Goal: Task Accomplishment & Management: Complete application form

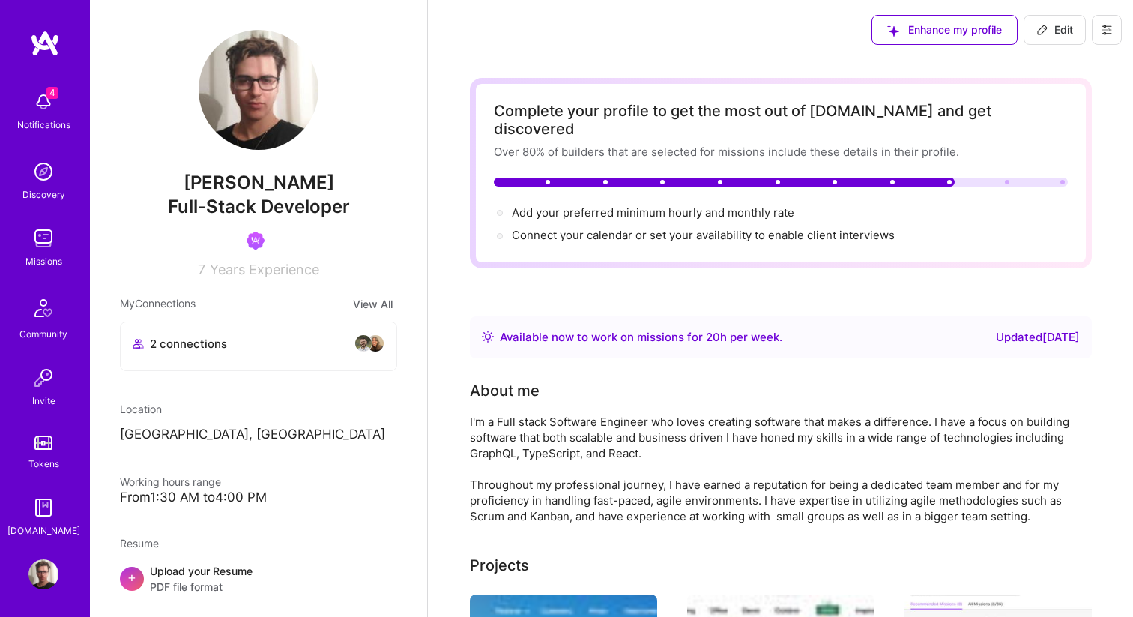
click at [1107, 20] on button at bounding box center [1107, 30] width 30 height 30
click at [1039, 68] on button "Settings" at bounding box center [1065, 64] width 112 height 38
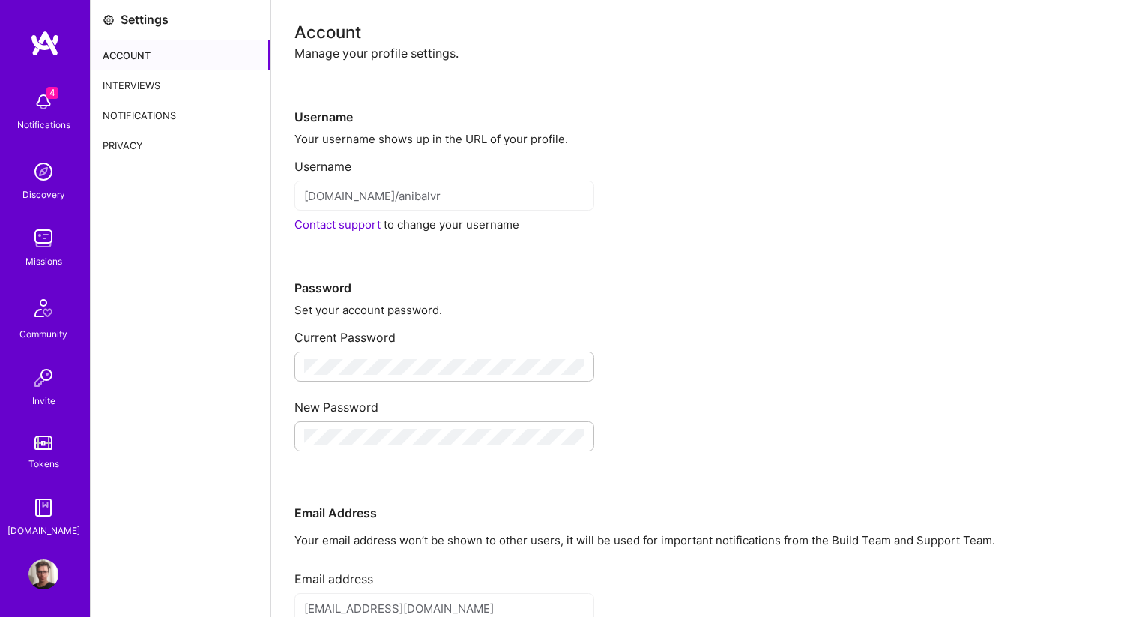
click at [163, 87] on div "Interviews" at bounding box center [180, 85] width 179 height 30
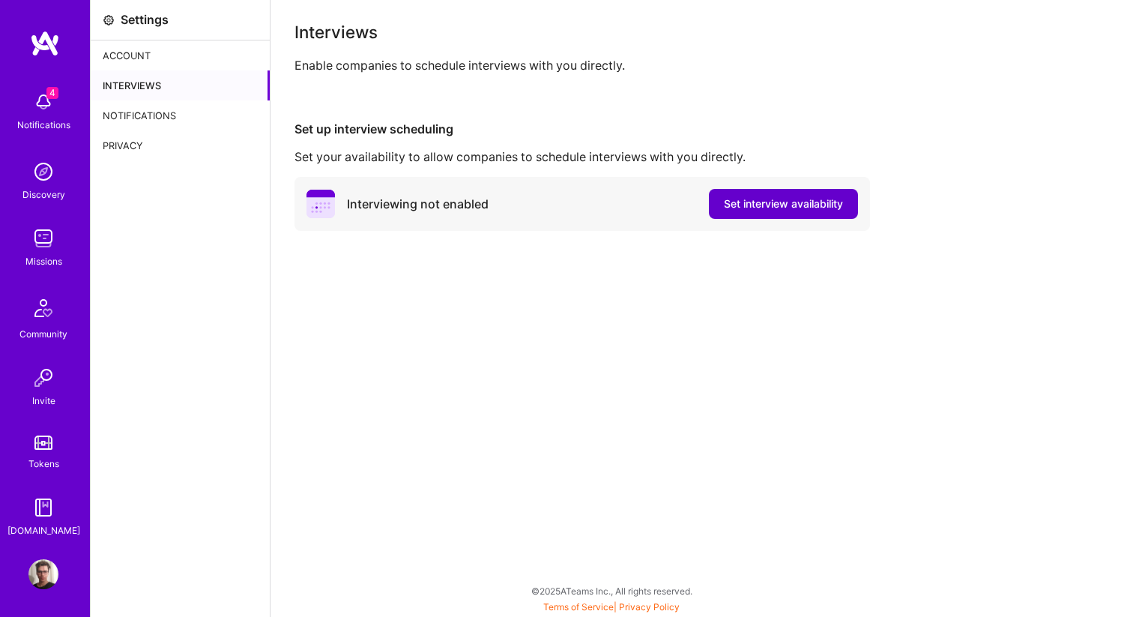
click at [788, 201] on span "Set interview availability" at bounding box center [783, 203] width 119 height 15
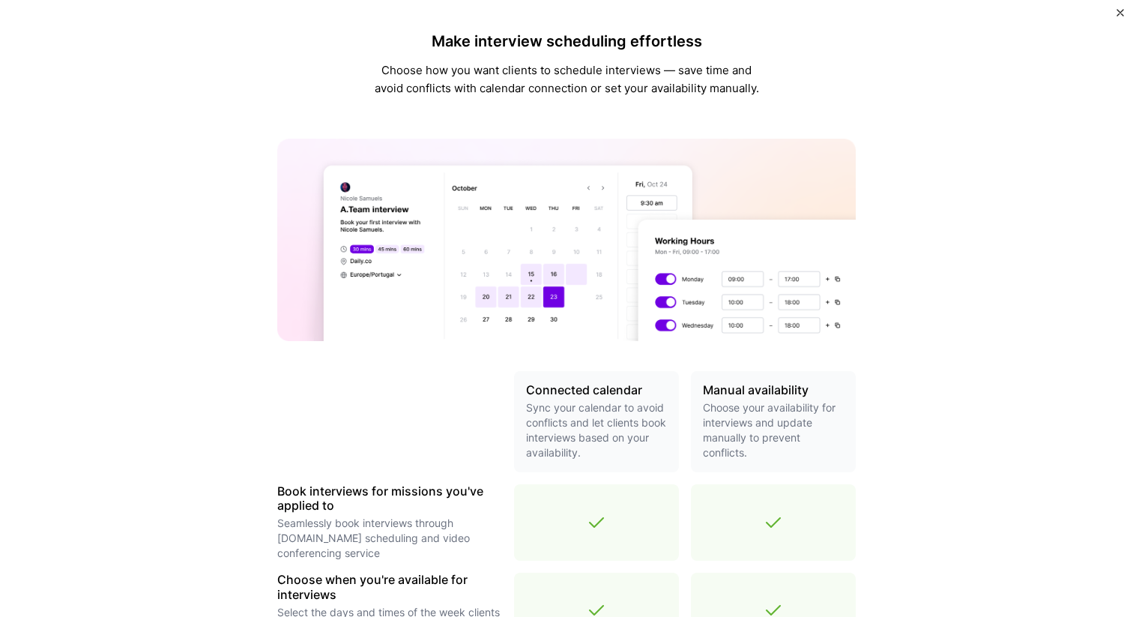
scroll to position [433, 0]
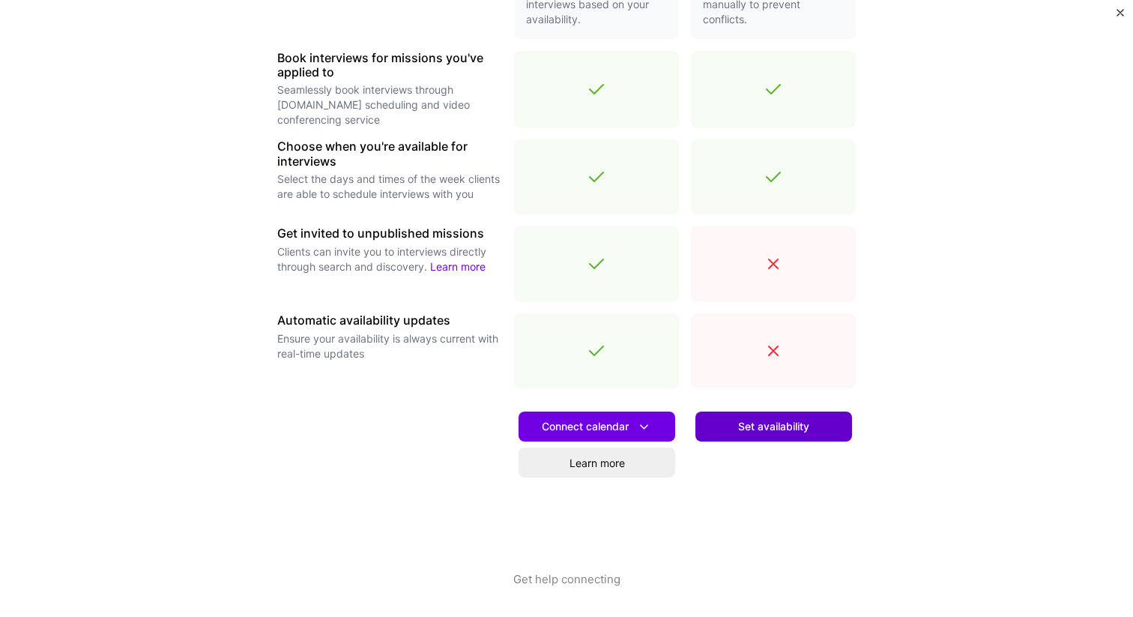
click at [784, 426] on span "Set availability" at bounding box center [773, 426] width 71 height 15
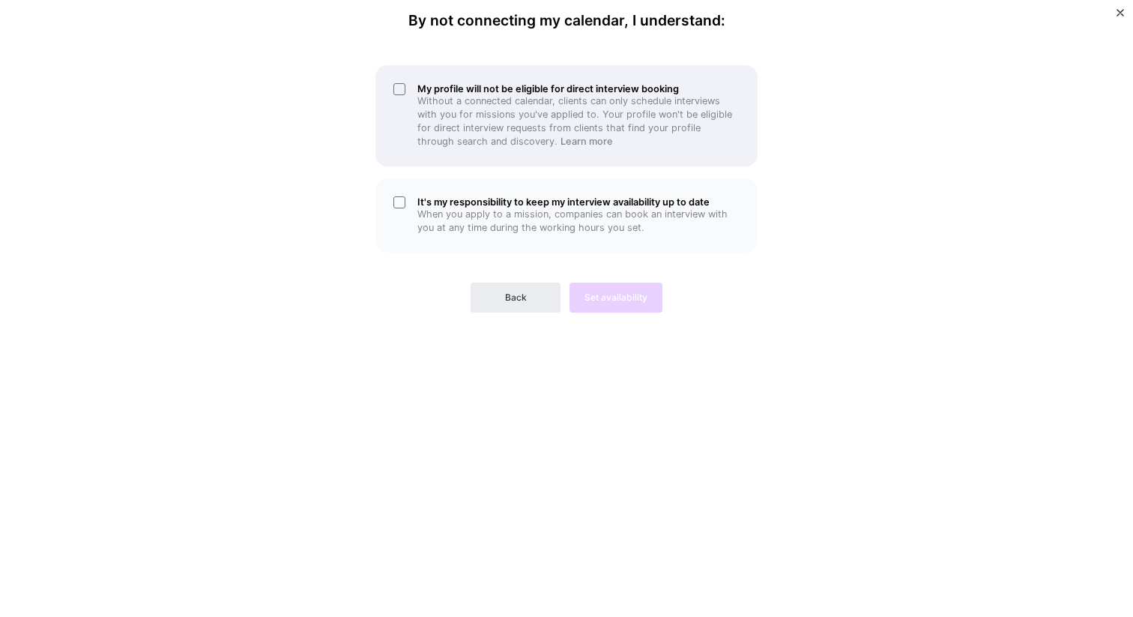
click at [645, 97] on p "Without a connected calendar, clients can only schedule interviews with you for…" at bounding box center [578, 121] width 322 height 54
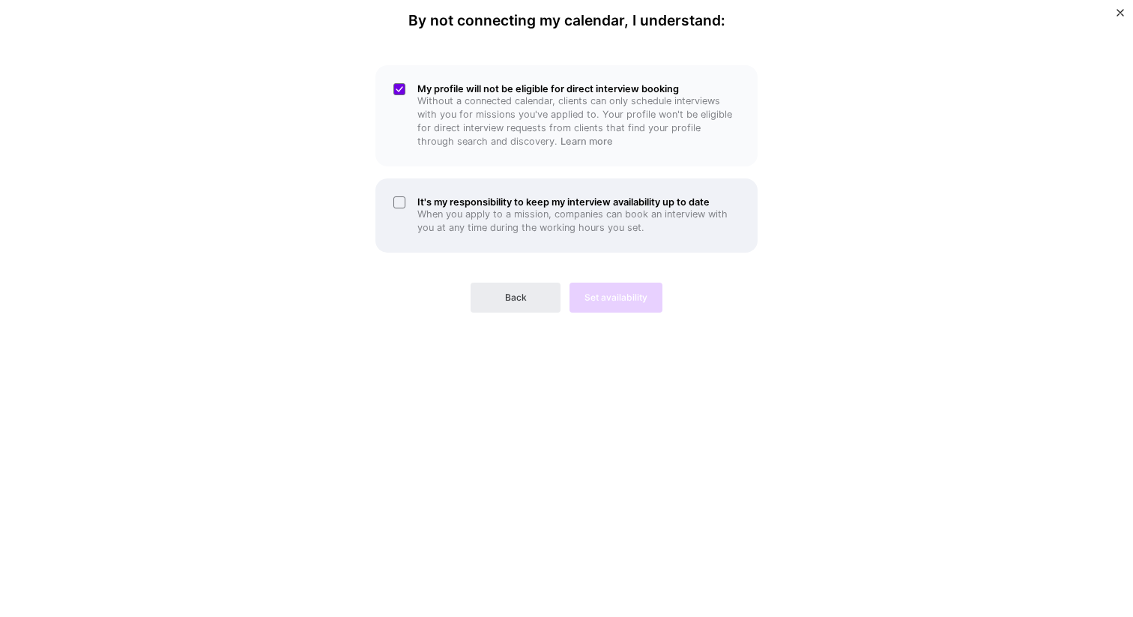
click at [623, 217] on p "When you apply to a mission, companies can book an interview with you at any ti…" at bounding box center [578, 221] width 322 height 27
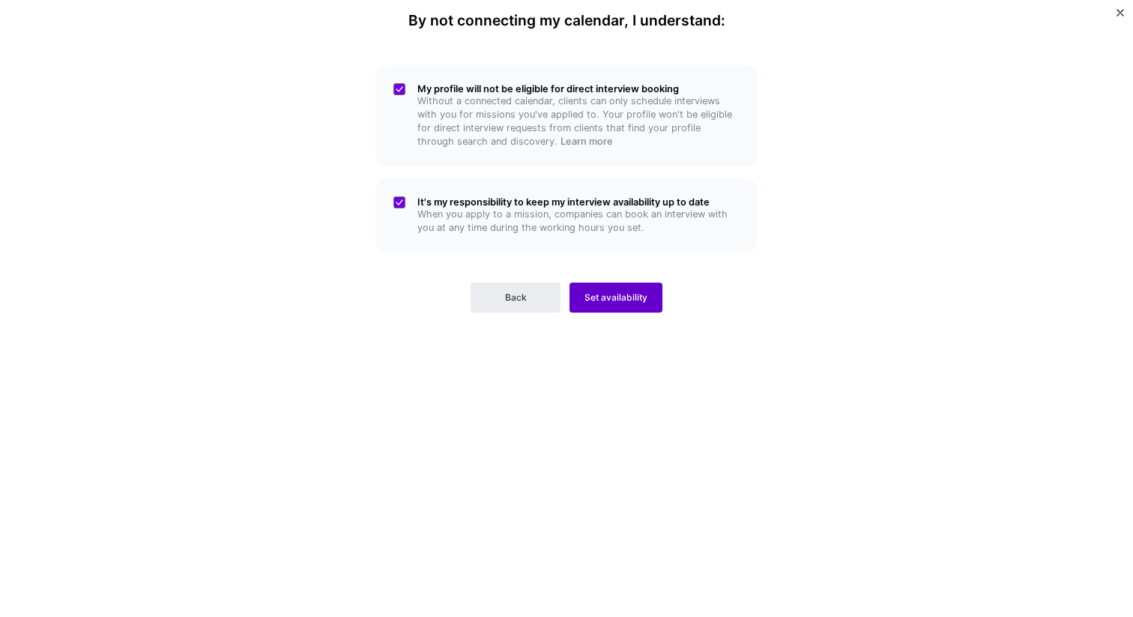
click at [625, 302] on span "Set availability" at bounding box center [616, 297] width 63 height 13
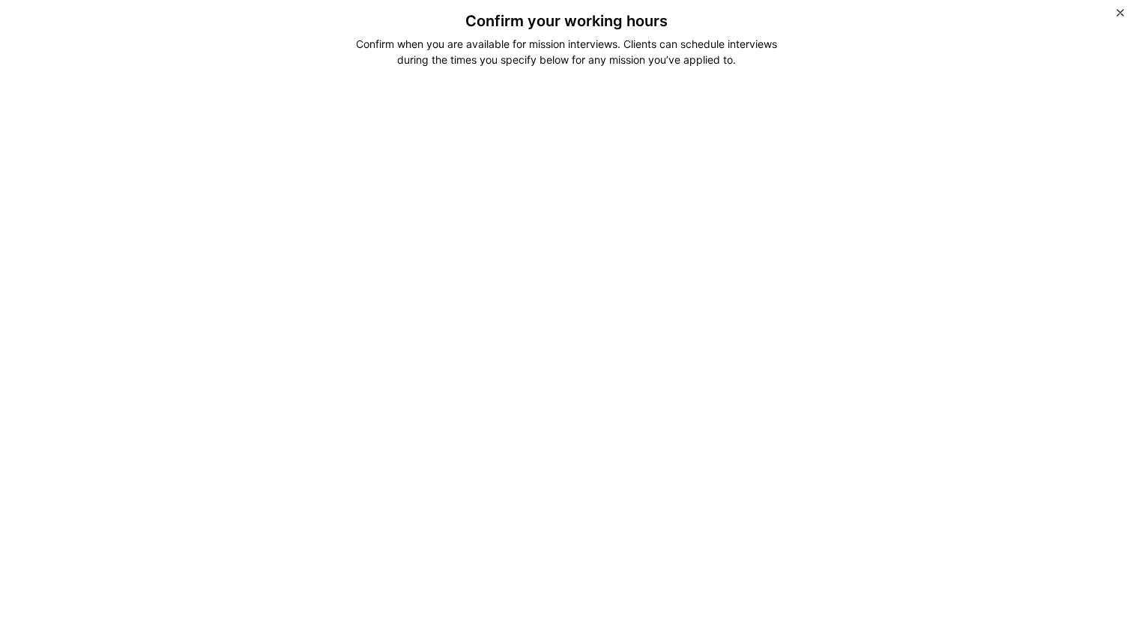
click at [860, 362] on div "Confirm your working hours Confirm when you are available for mission interview…" at bounding box center [566, 308] width 1133 height 617
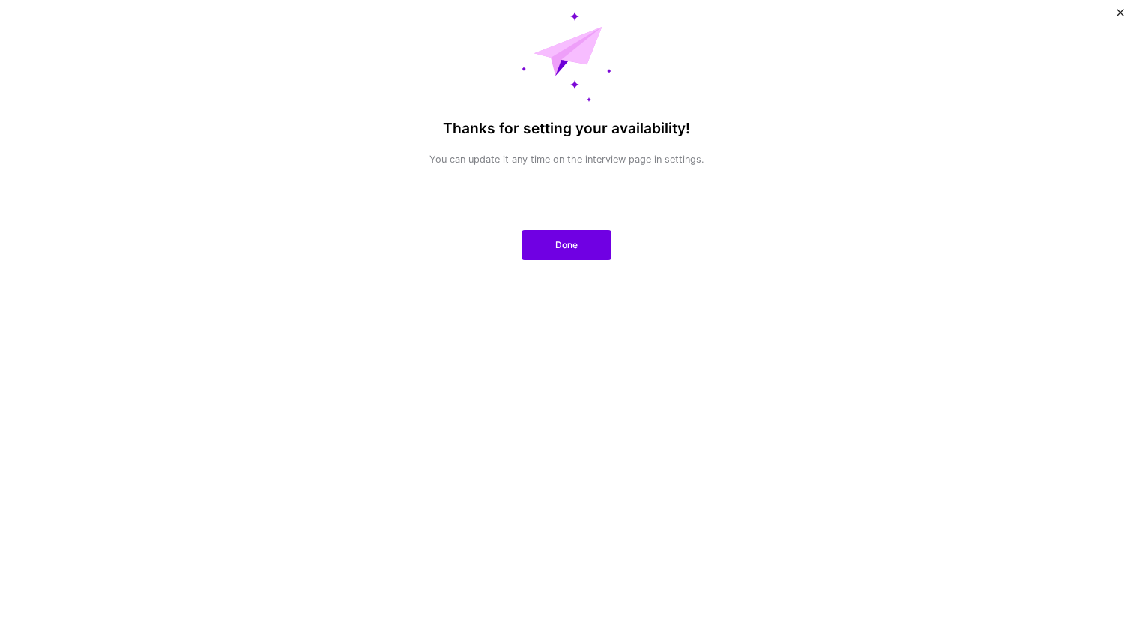
click at [584, 268] on div "Thanks for setting your availability! You can update it any time on the intervi…" at bounding box center [567, 308] width 350 height 593
click at [582, 246] on button "Done" at bounding box center [567, 245] width 90 height 30
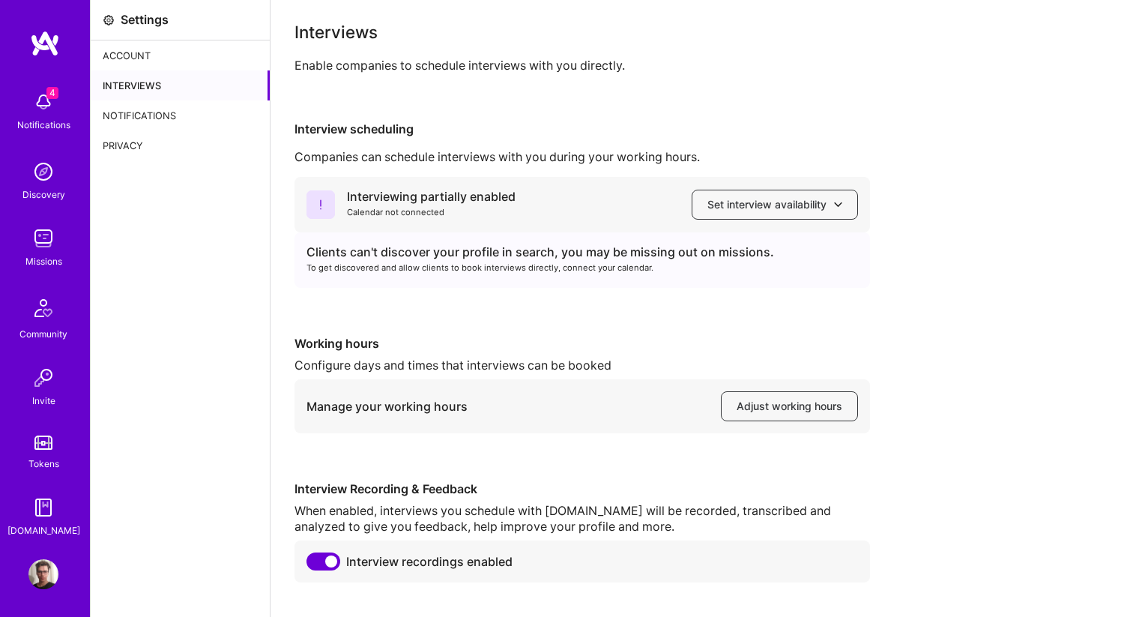
click at [52, 234] on img at bounding box center [43, 238] width 30 height 30
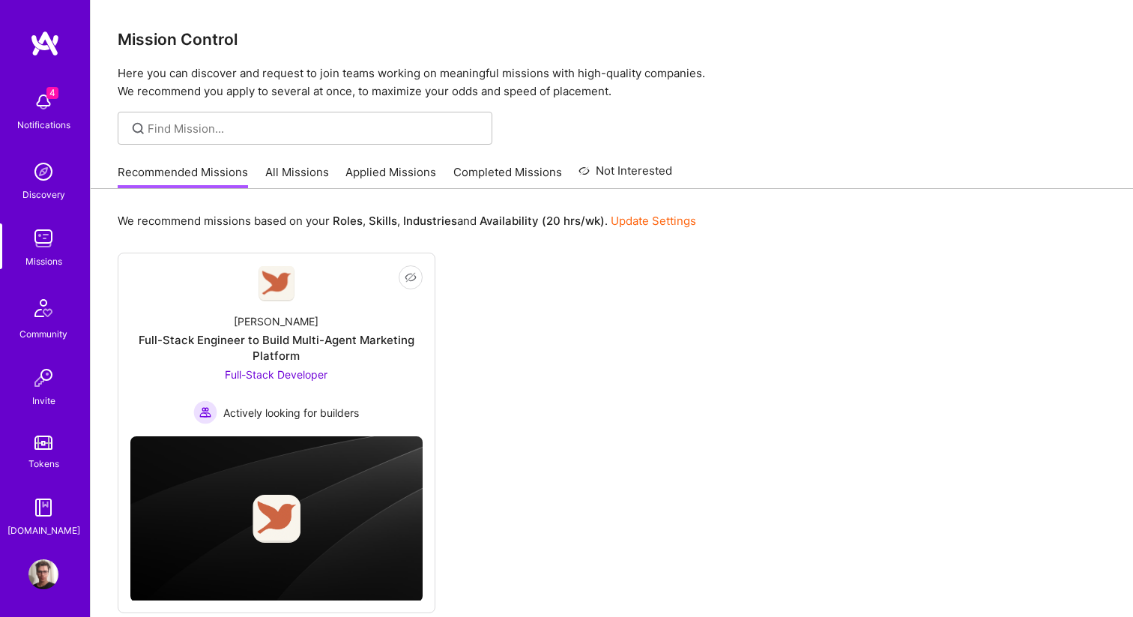
click at [299, 157] on div "Recommended Missions All Missions Applied Missions Completed Missions Not Inter…" at bounding box center [395, 172] width 555 height 32
click at [300, 170] on link "All Missions" at bounding box center [297, 176] width 64 height 25
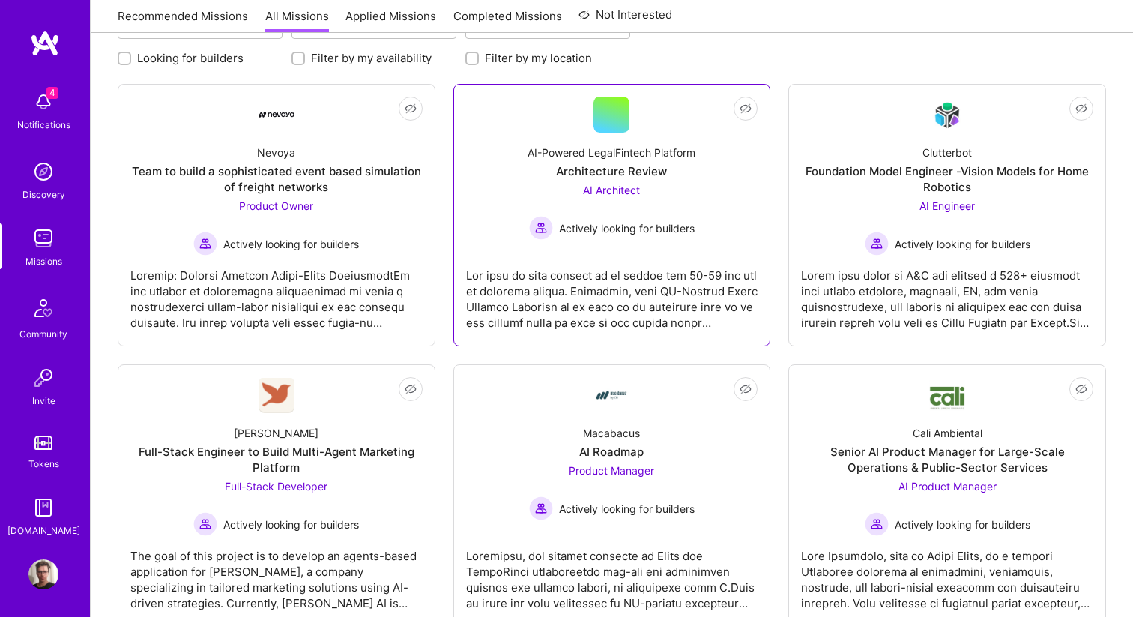
scroll to position [491, 0]
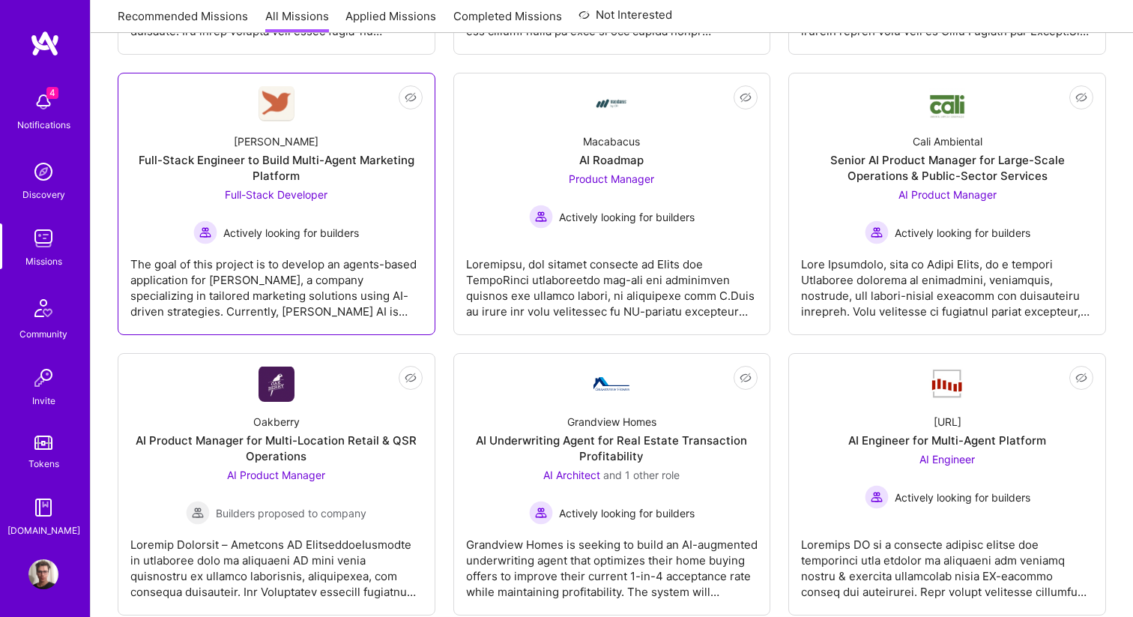
click at [399, 202] on div "Robynn AI Full-Stack Engineer to Build Multi-Agent Marketing Platform Full-Stac…" at bounding box center [276, 182] width 292 height 123
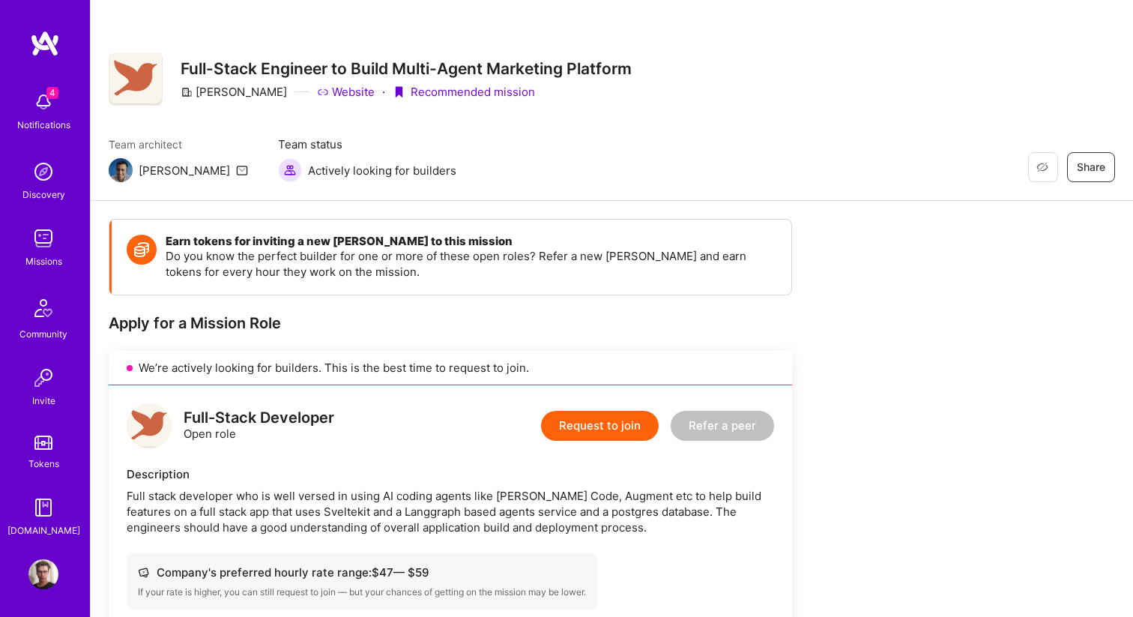
click at [572, 429] on button "Request to join" at bounding box center [600, 426] width 118 height 30
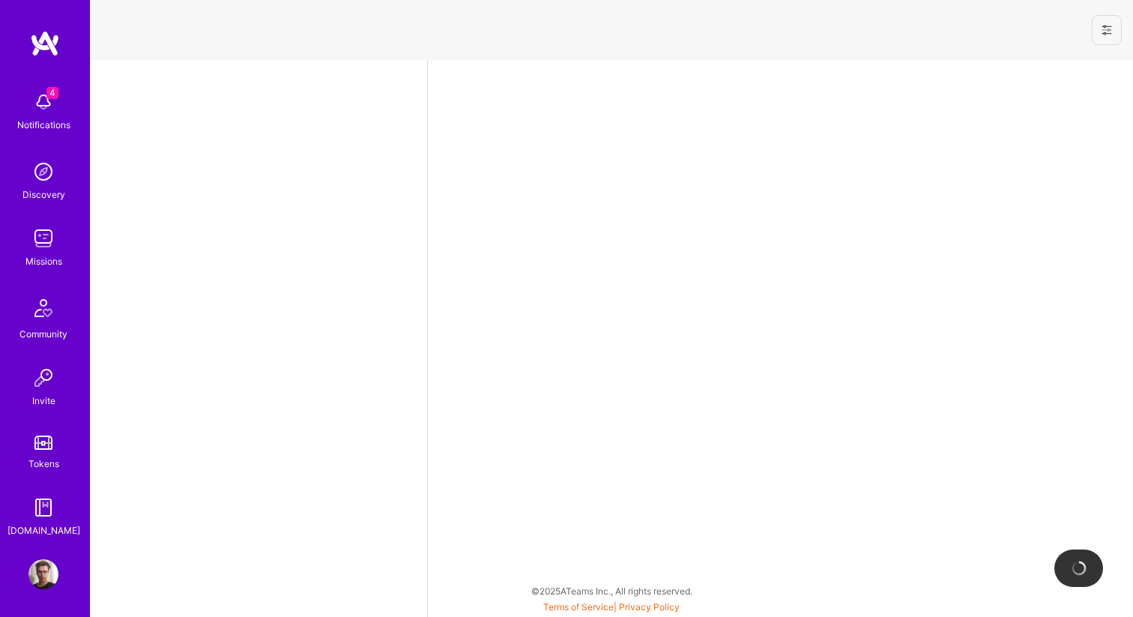
select select "US"
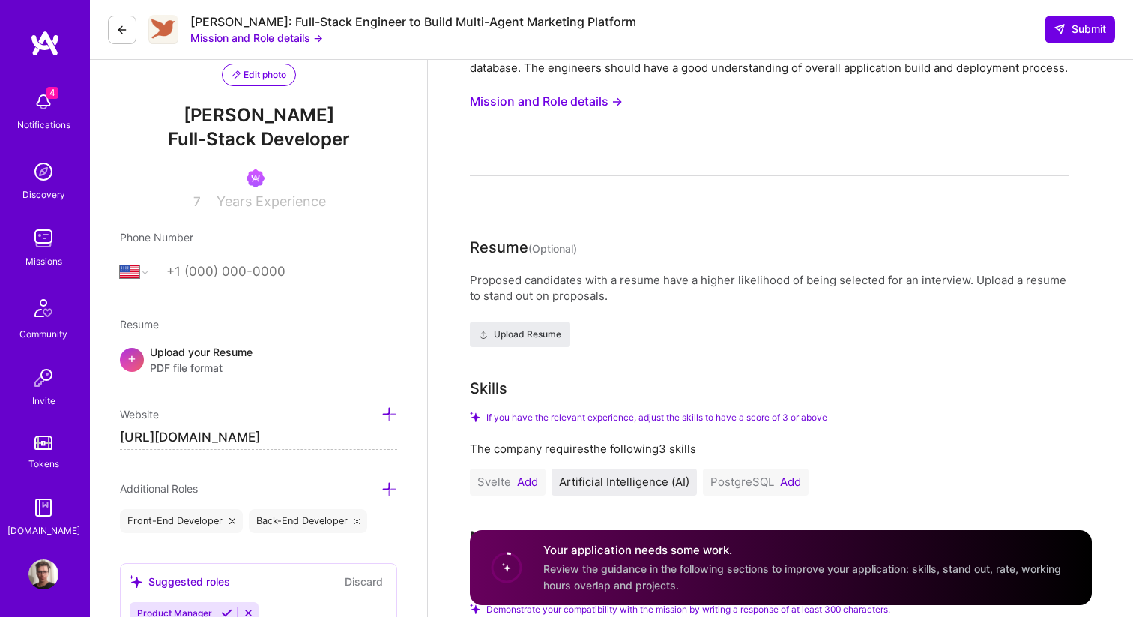
scroll to position [293, 0]
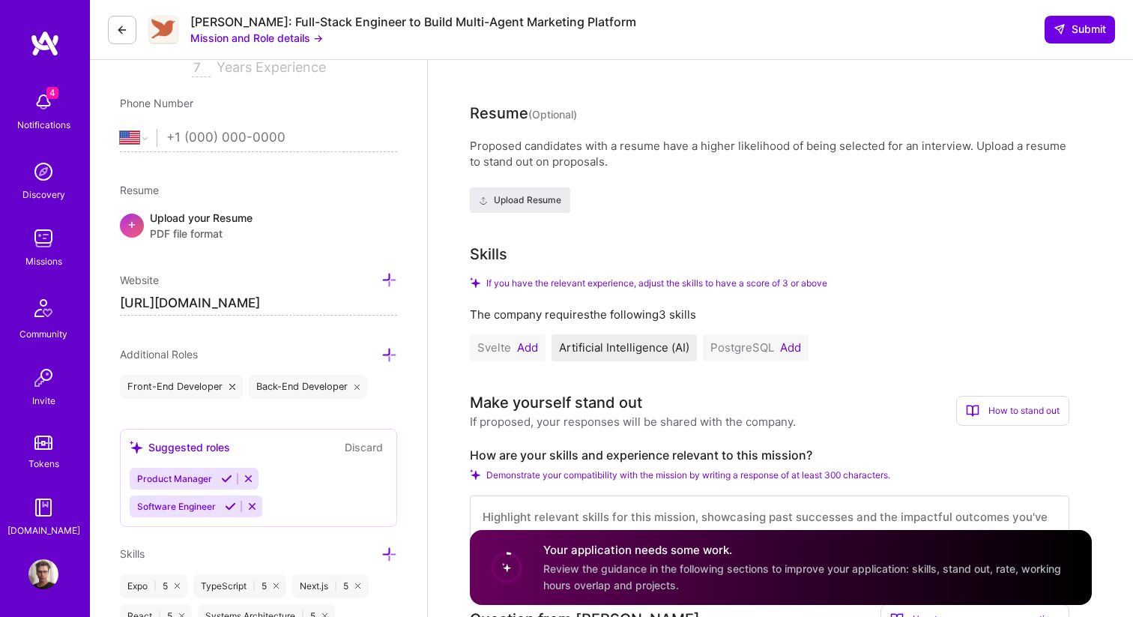
click at [537, 345] on button "Add" at bounding box center [527, 348] width 21 height 12
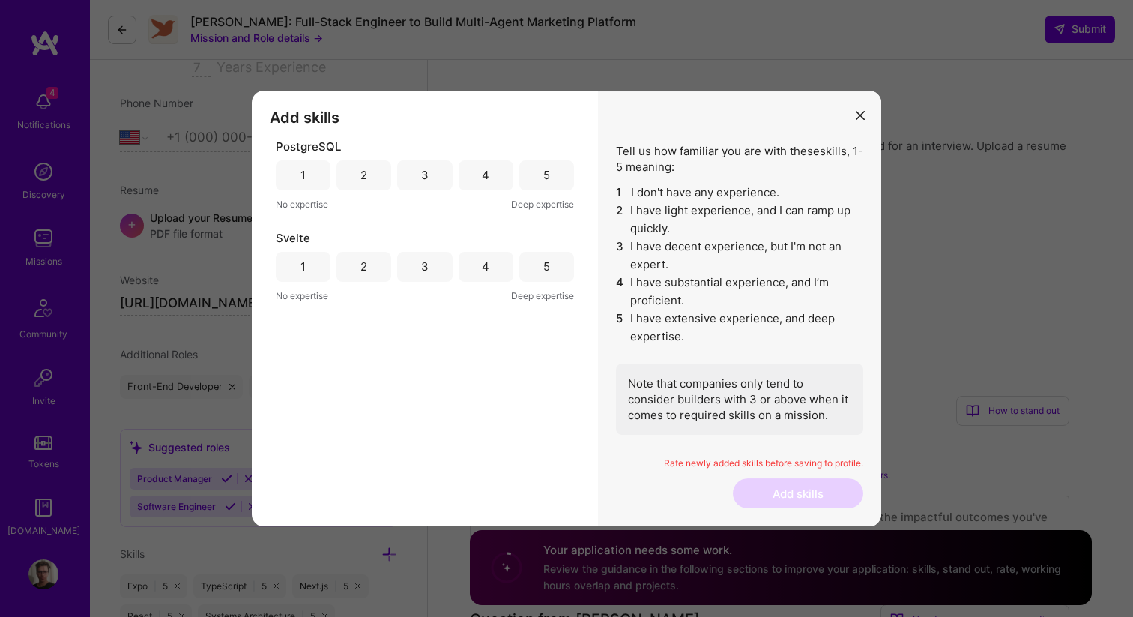
click at [534, 191] on div "PostgreSQL 1 2 3 4 5 No expertise Deep expertise" at bounding box center [425, 175] width 298 height 73
click at [537, 265] on div "5" at bounding box center [546, 267] width 55 height 30
click at [538, 183] on div "5" at bounding box center [546, 175] width 55 height 30
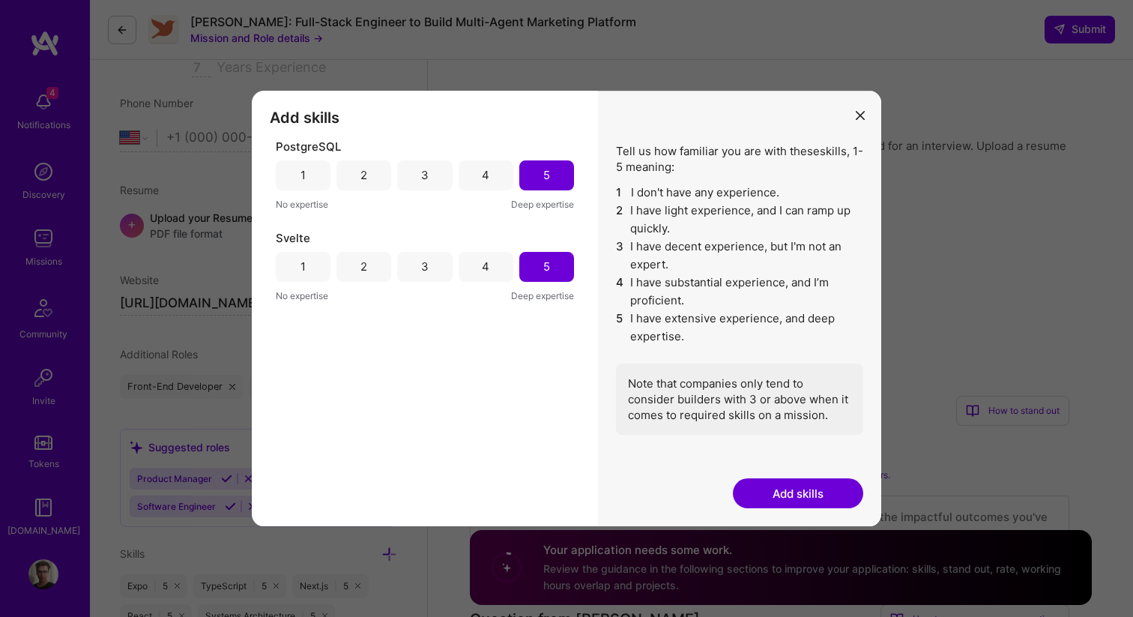
click at [773, 500] on button "Add skills" at bounding box center [798, 493] width 130 height 30
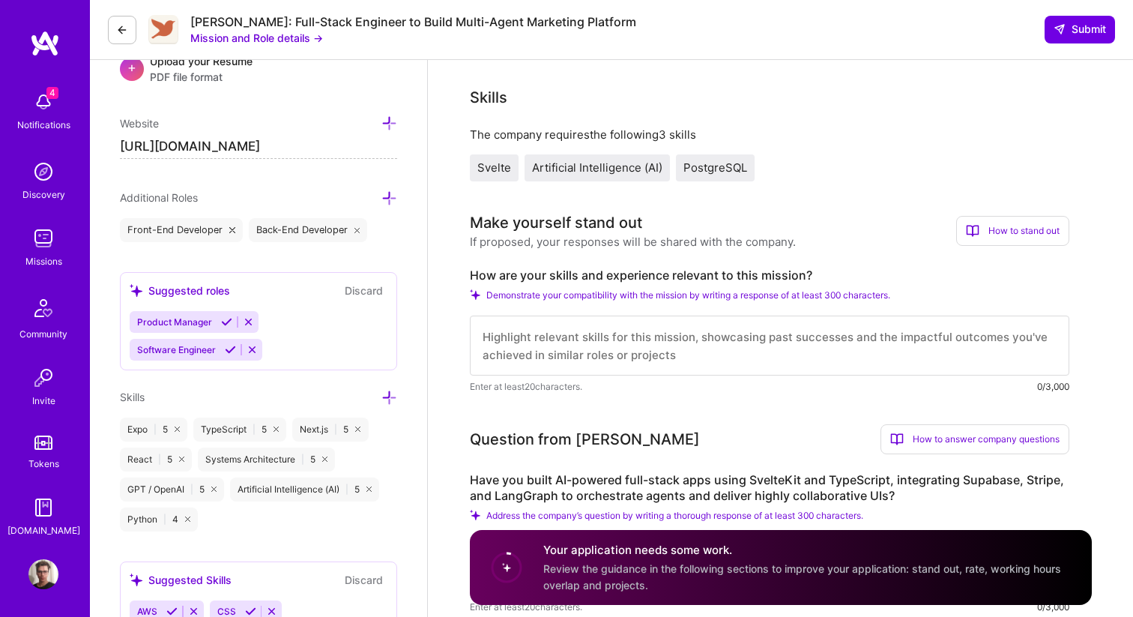
scroll to position [442, 0]
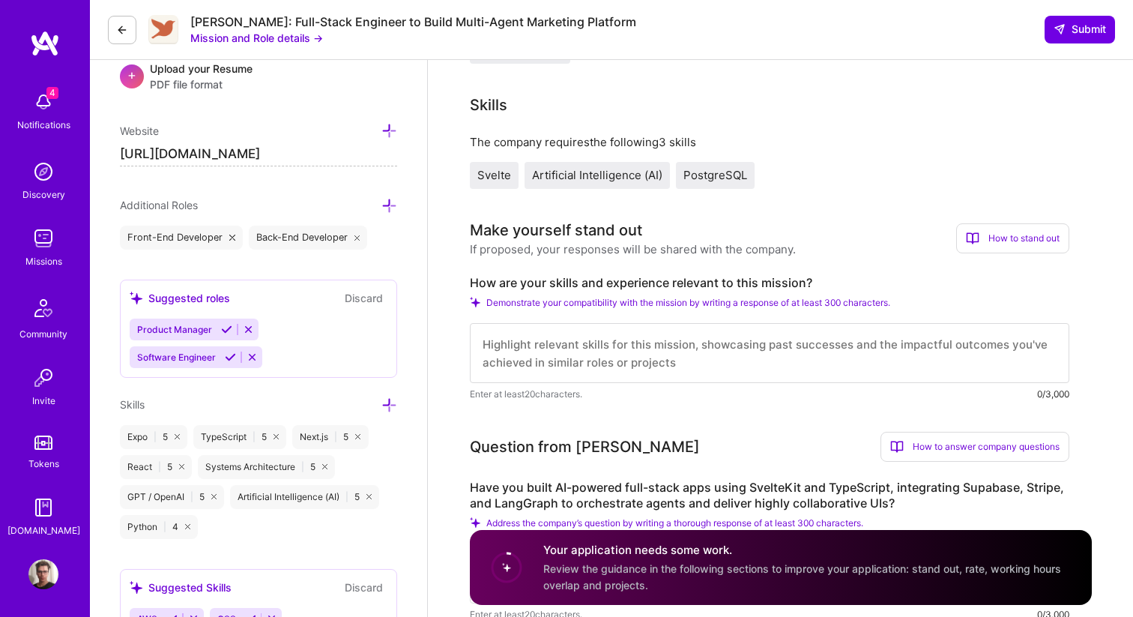
click at [586, 342] on textarea at bounding box center [770, 353] width 600 height 60
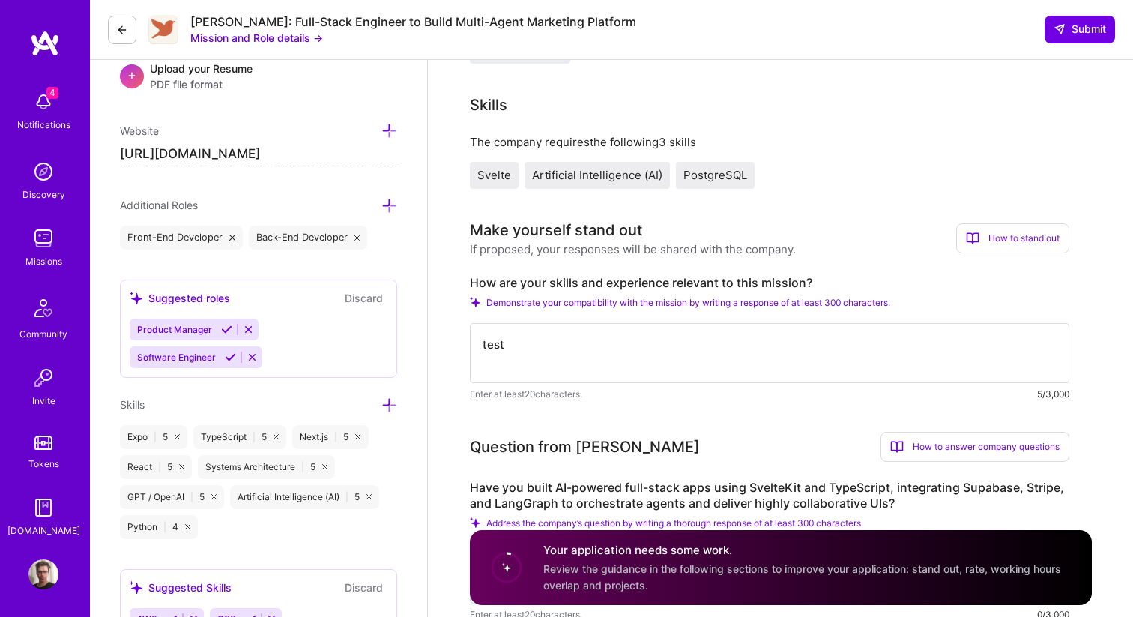
paste textarea "test"
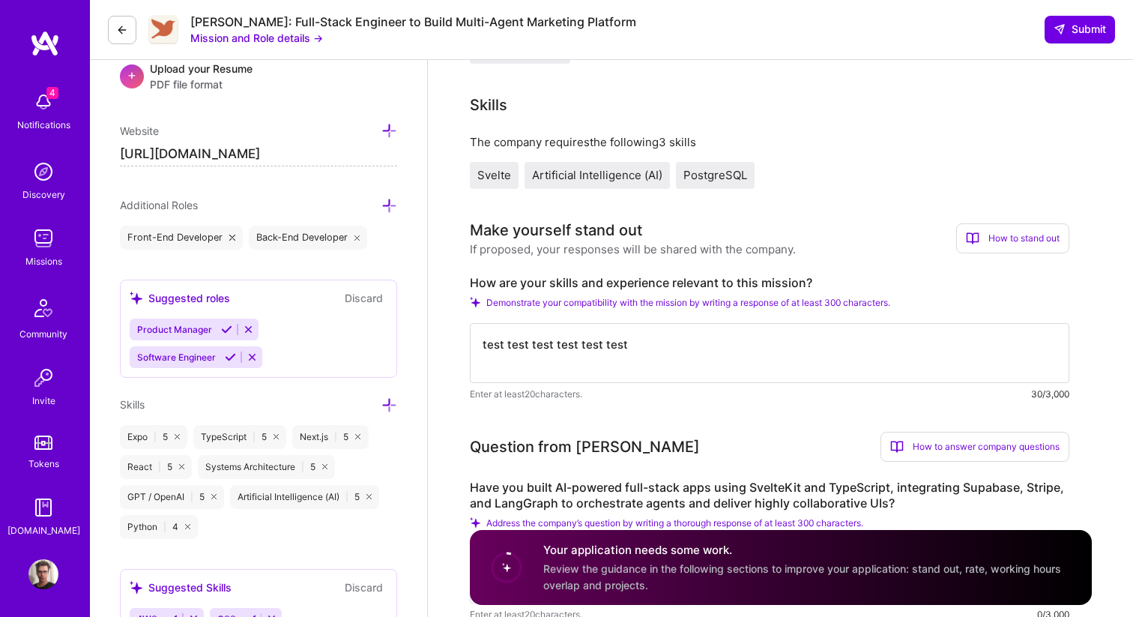
paste textarea "test"
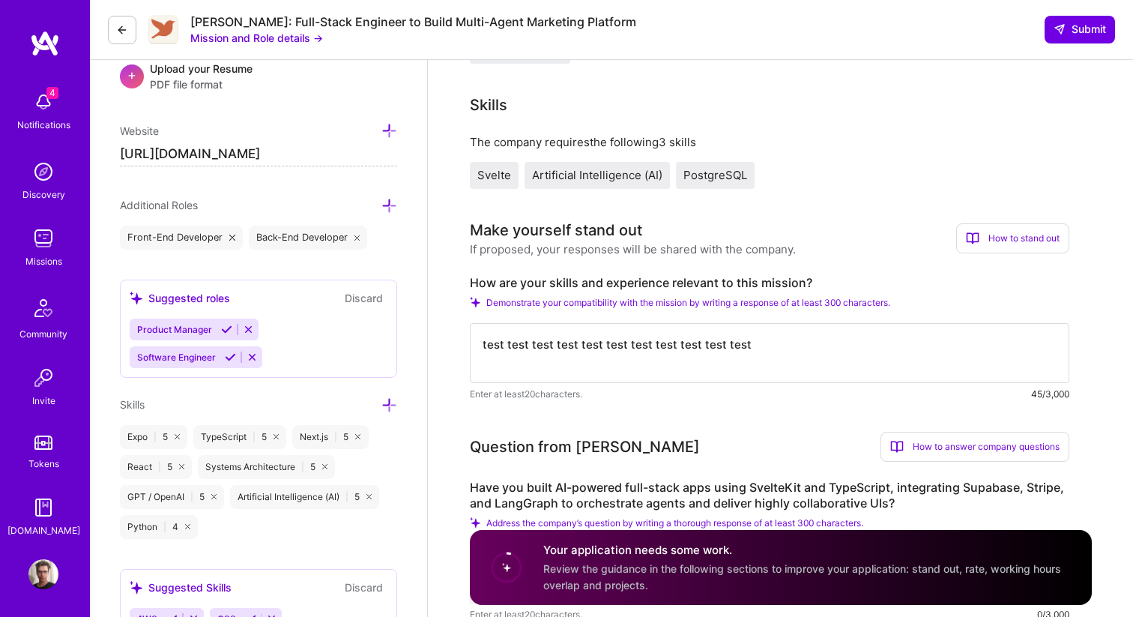
paste
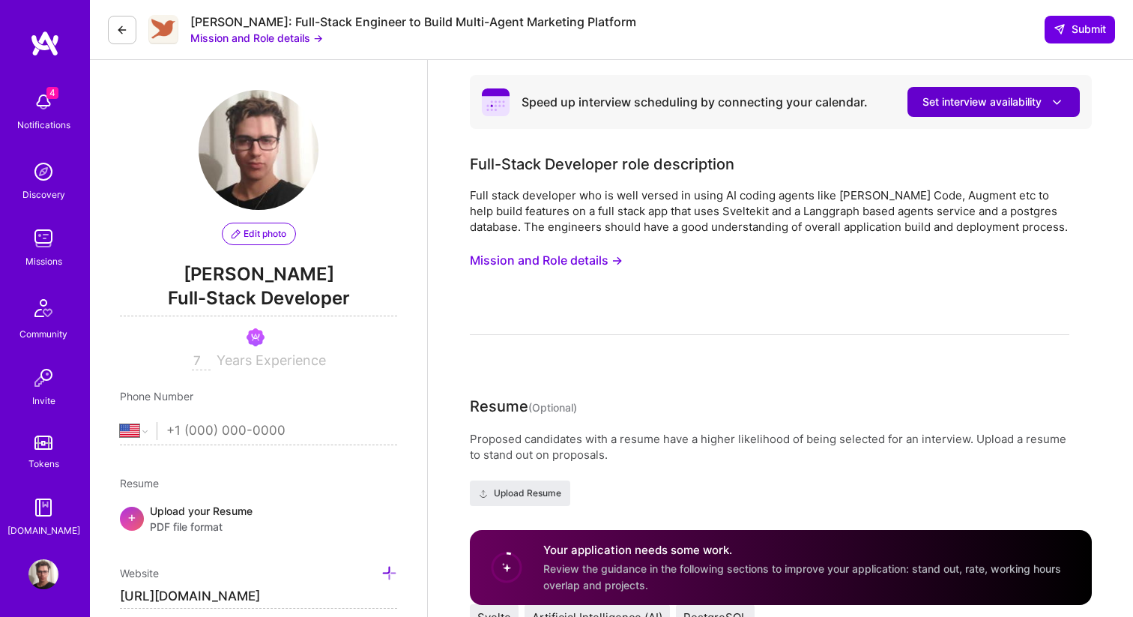
click at [959, 98] on span "Set interview availability" at bounding box center [994, 102] width 142 height 16
click at [959, 101] on span "Set interview availability" at bounding box center [994, 102] width 142 height 16
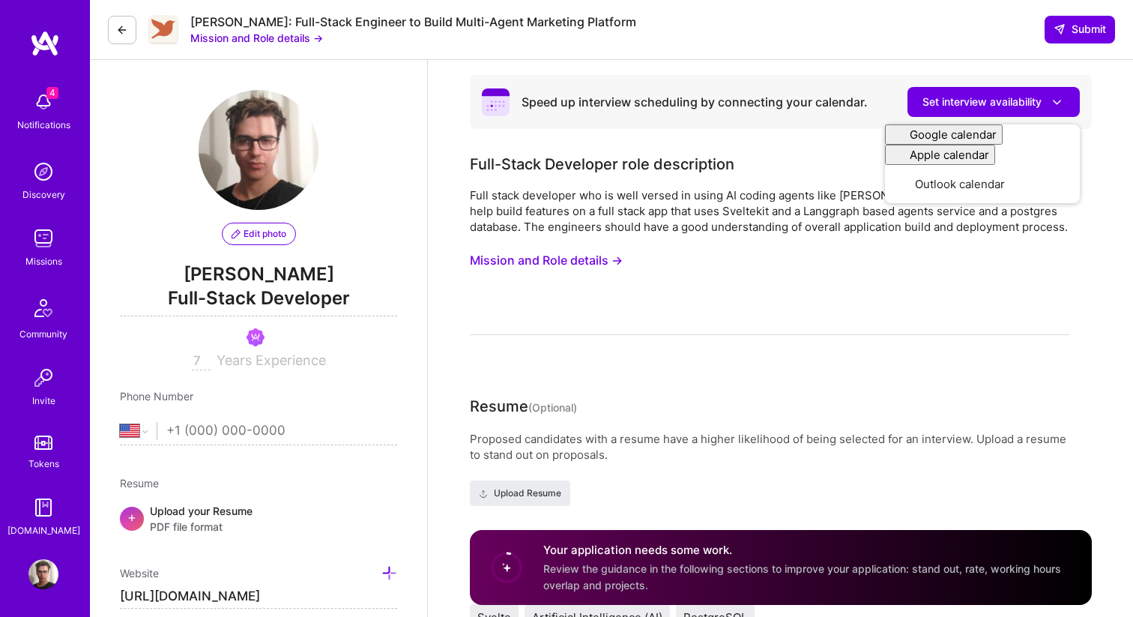
click at [774, 181] on div "Full-Stack Developer role description Full stack developer who is well versed i…" at bounding box center [770, 244] width 600 height 182
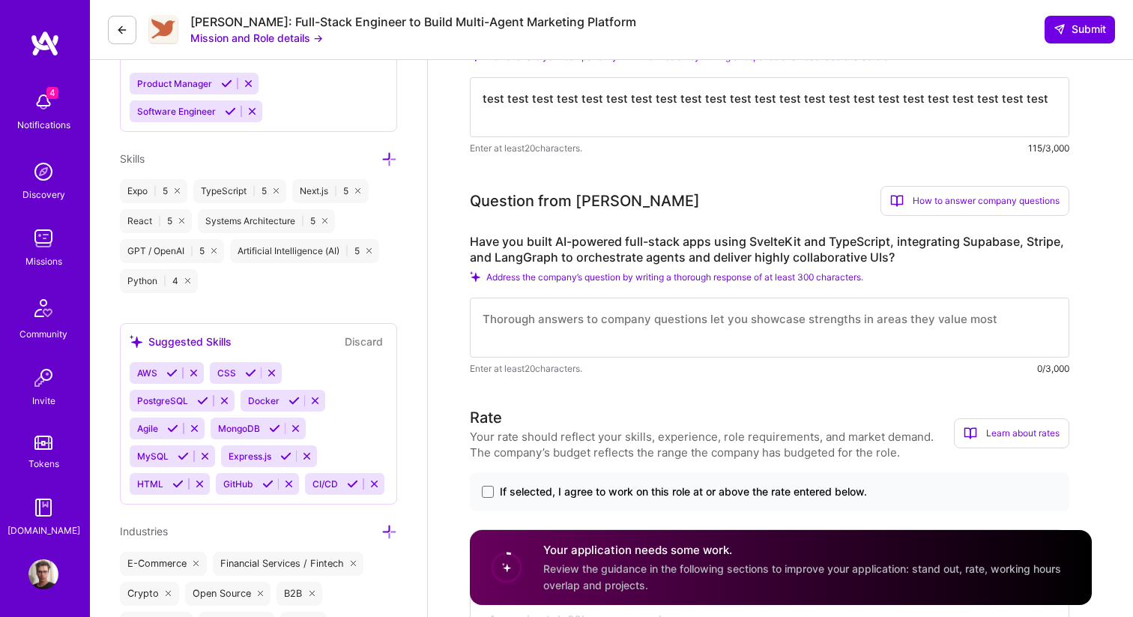
scroll to position [702, 0]
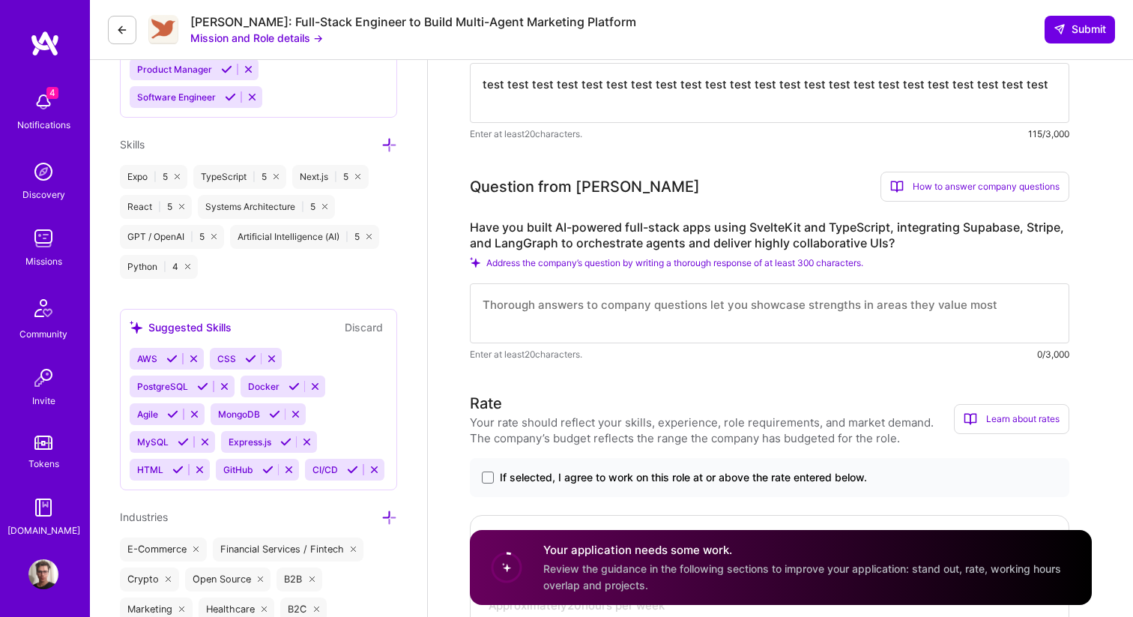
click at [732, 94] on textarea "test test test test test test test test test test test test test test test test…" at bounding box center [770, 93] width 600 height 60
paste textarea "test test test test test test test test test test test test test test test test…"
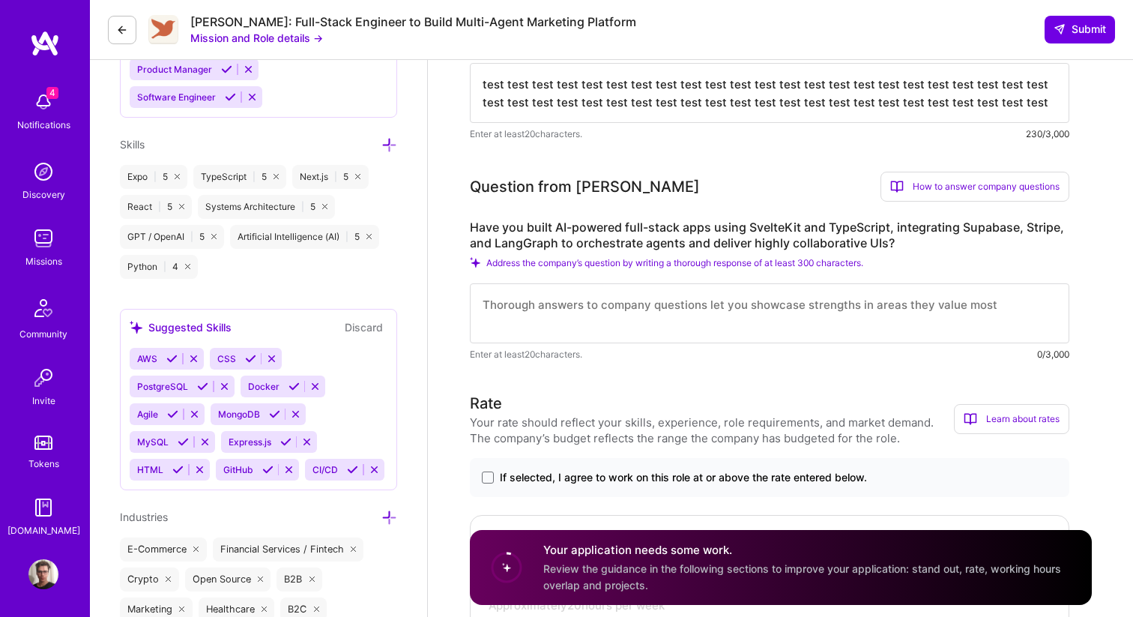
paste textarea "test test test test test test test test test test test test test test test test…"
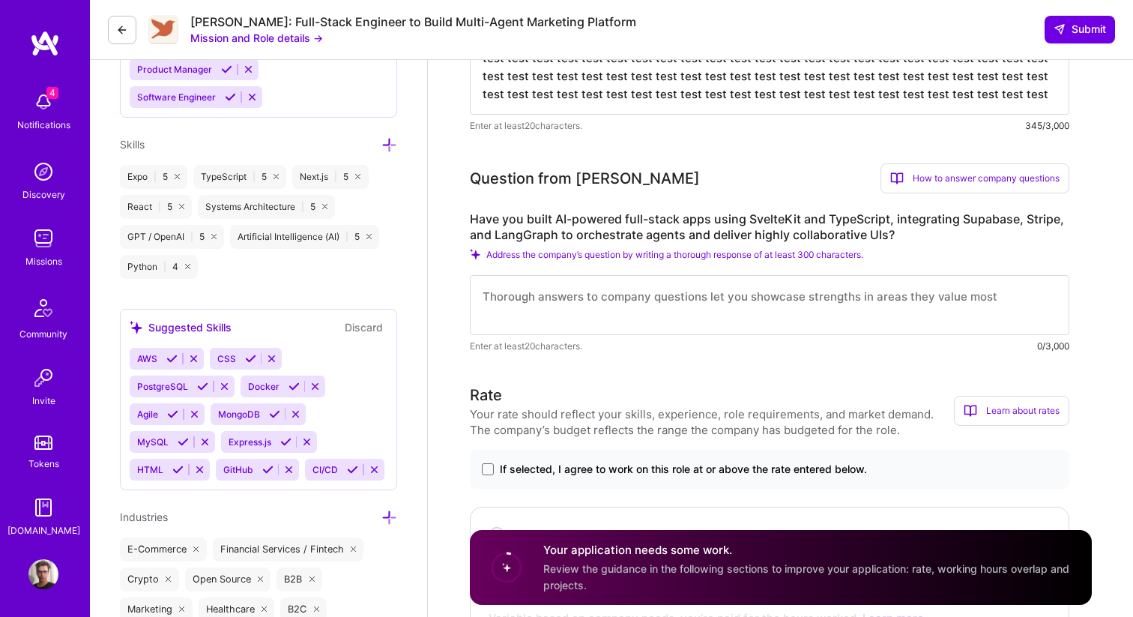
type textarea "test test test test test test test test test test test test test test test test…"
click at [652, 300] on textarea at bounding box center [770, 305] width 600 height 60
paste textarea "test test test test test test test test test test test test test test test test…"
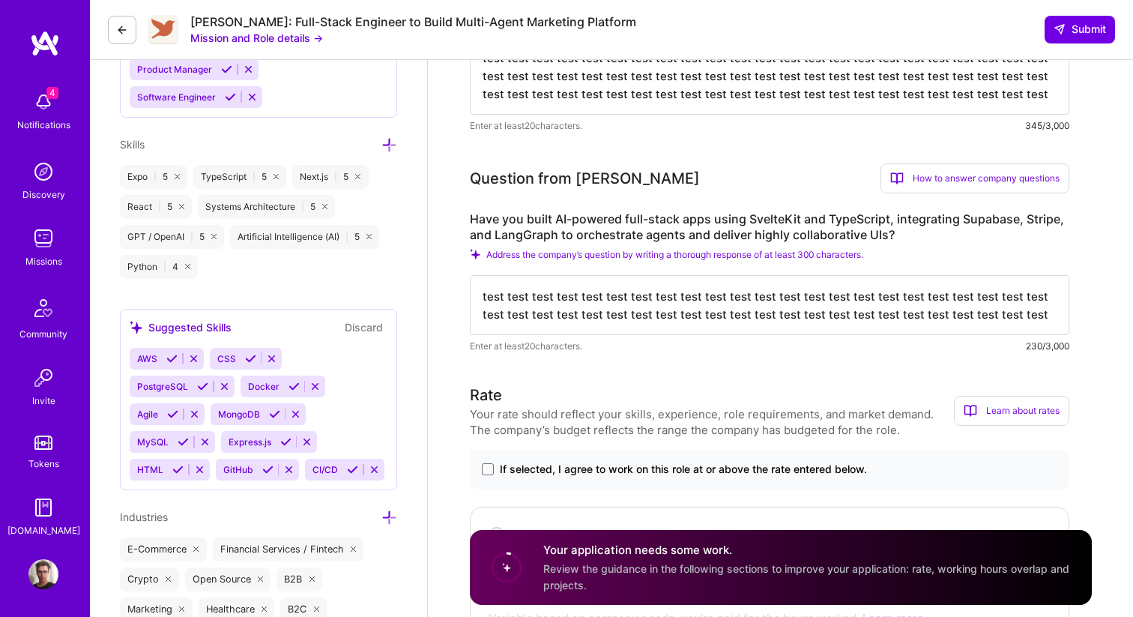
paste textarea "test test test test test test test test test test test test test test test test…"
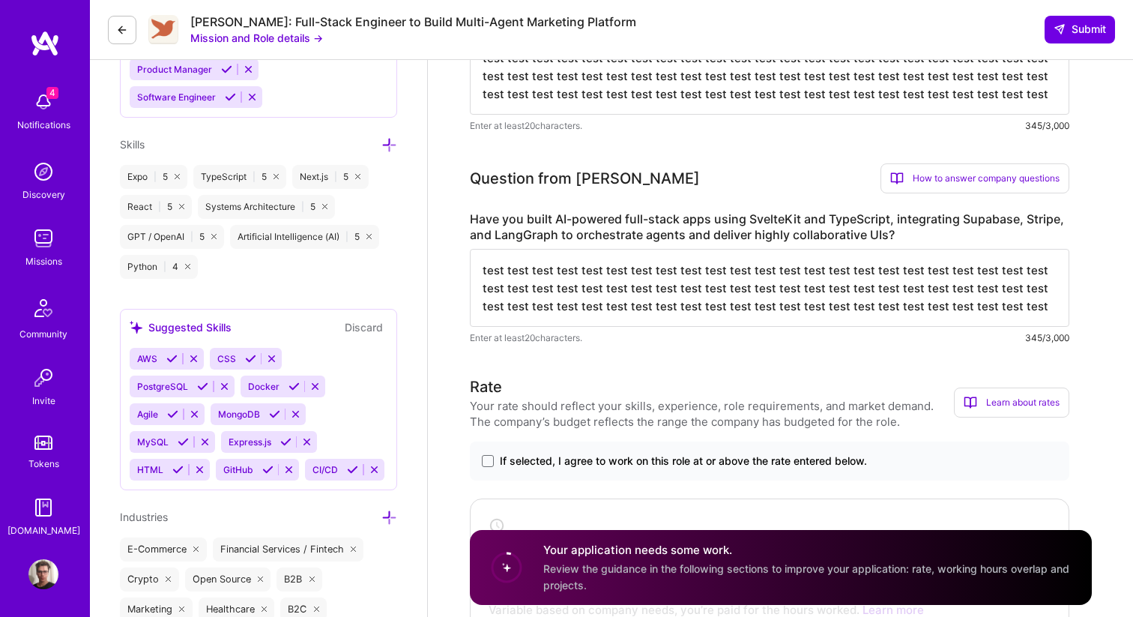
paste textarea "test test test test test test test test test test test test test test test test…"
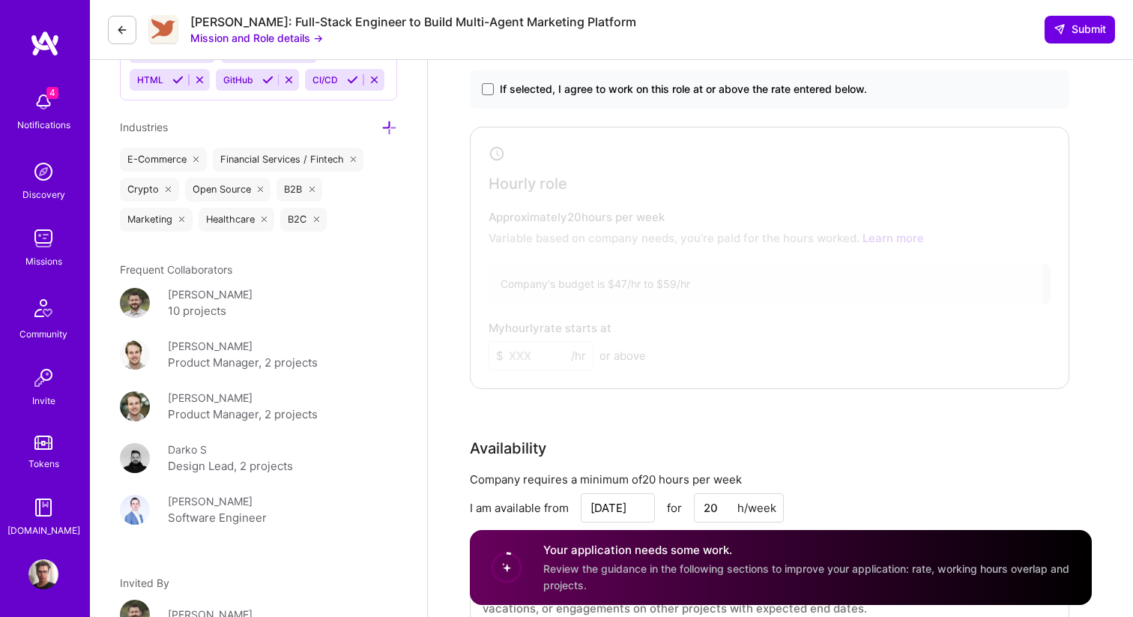
scroll to position [1105, 0]
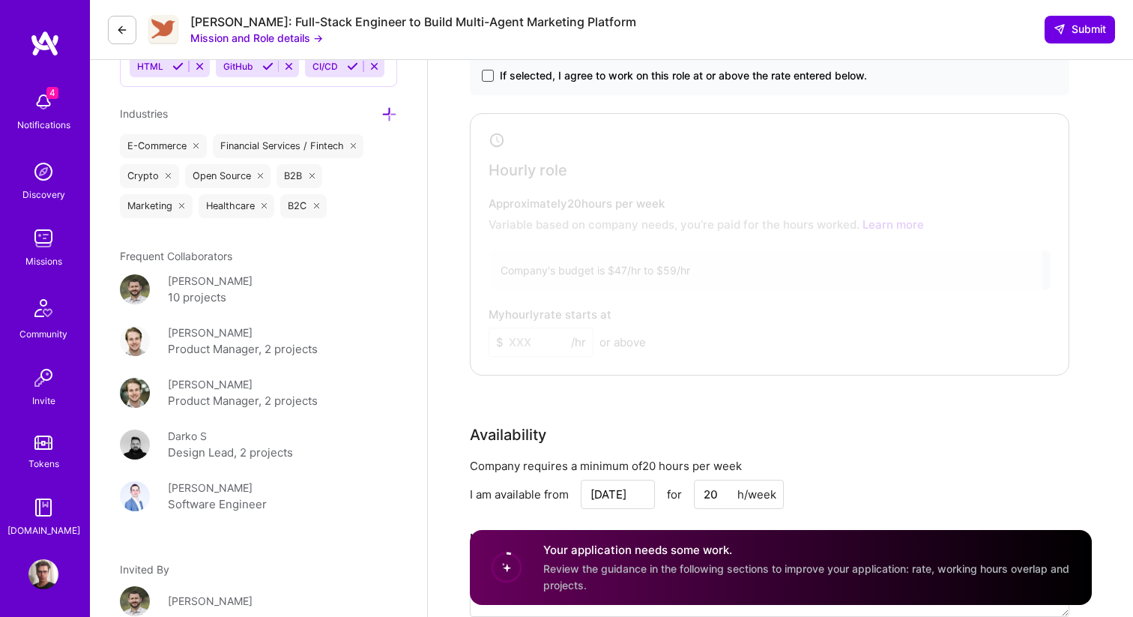
type textarea "test test test test test test test test test test test test test test test test…"
click at [482, 72] on span at bounding box center [488, 76] width 12 height 12
click at [0, 0] on input "If selected, I agree to work on this role at or above the rate entered below." at bounding box center [0, 0] width 0 height 0
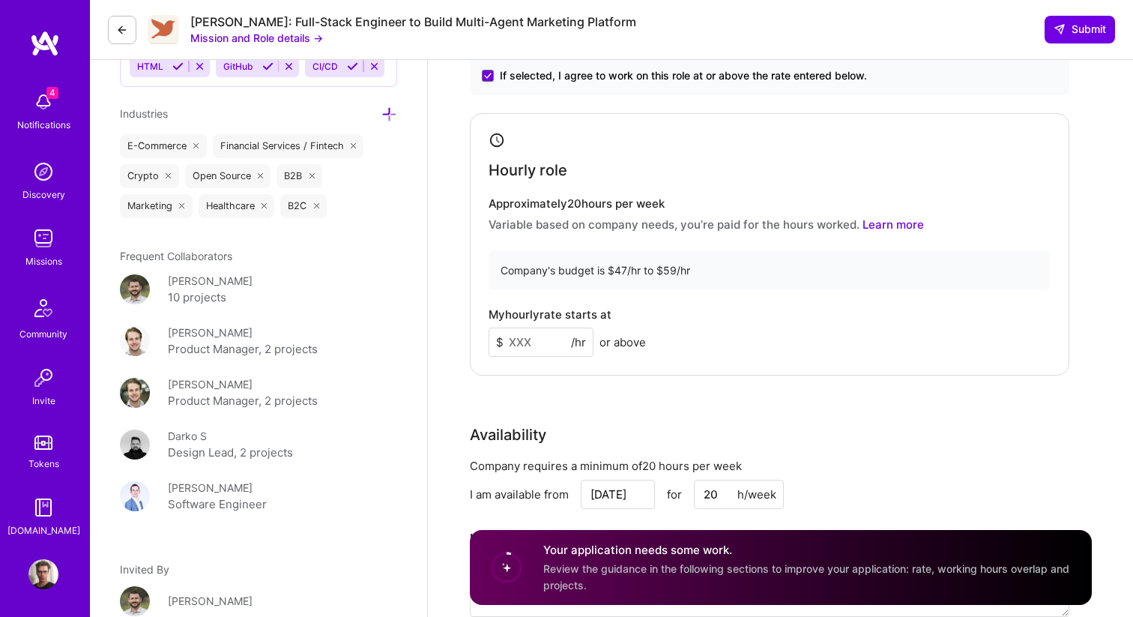
click at [537, 341] on input at bounding box center [541, 341] width 105 height 29
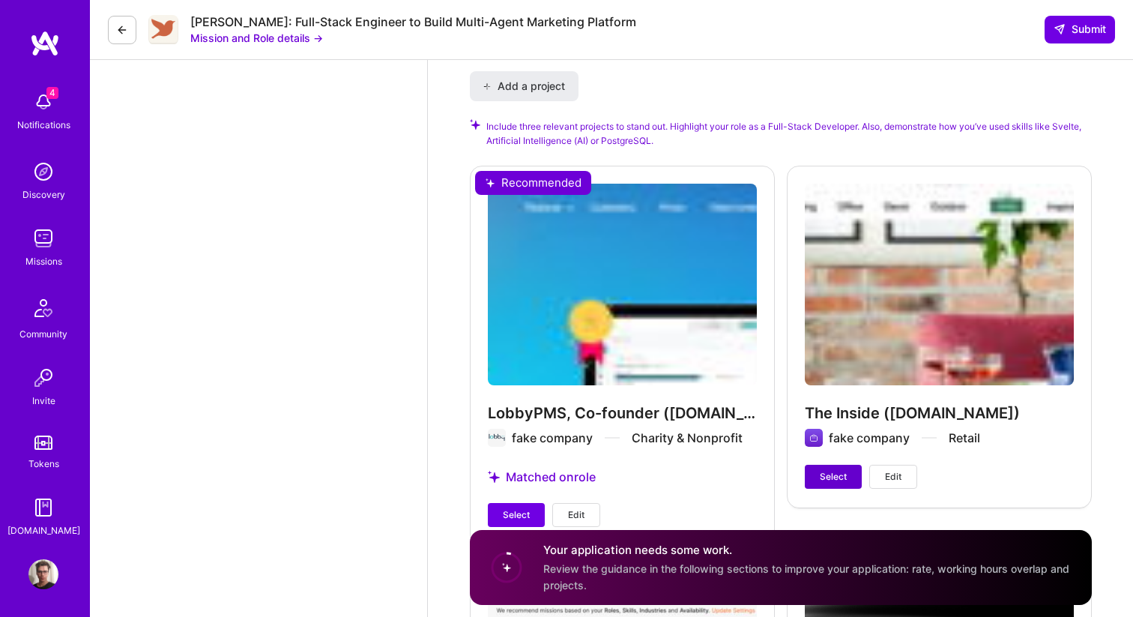
type input "123"
click at [817, 480] on button "Select" at bounding box center [833, 477] width 57 height 24
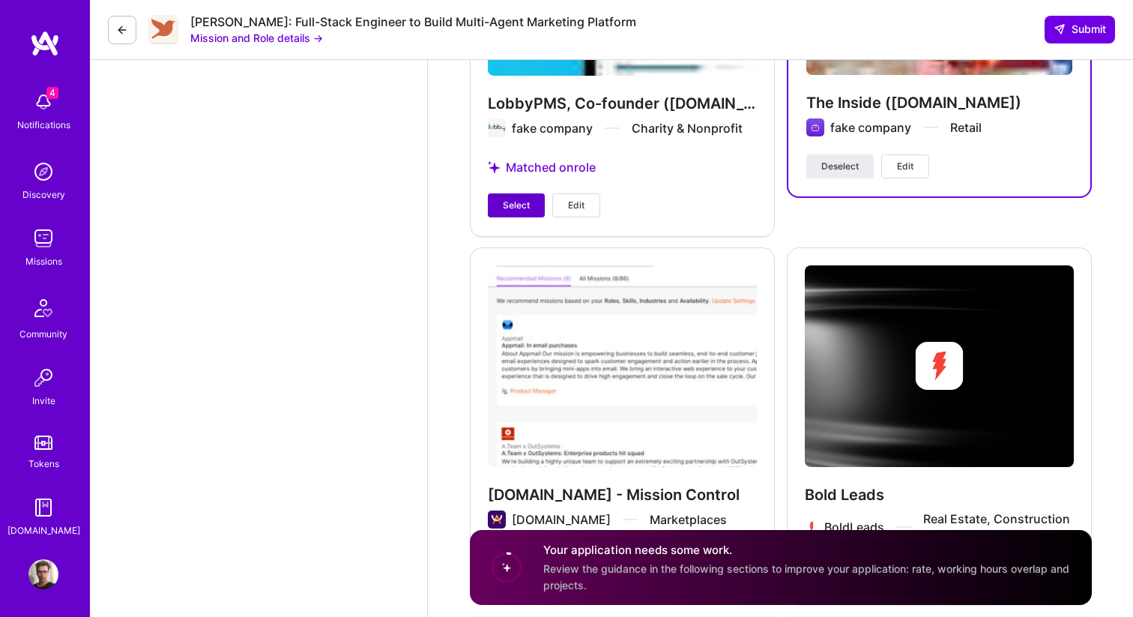
click at [501, 207] on button "Select" at bounding box center [516, 205] width 57 height 24
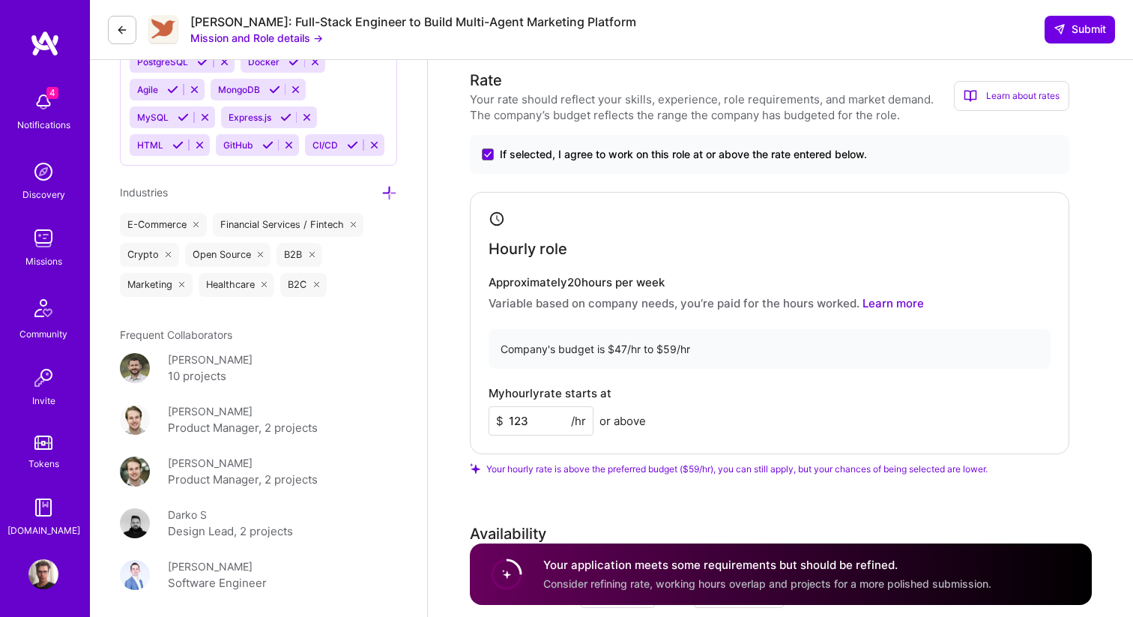
scroll to position [0, 0]
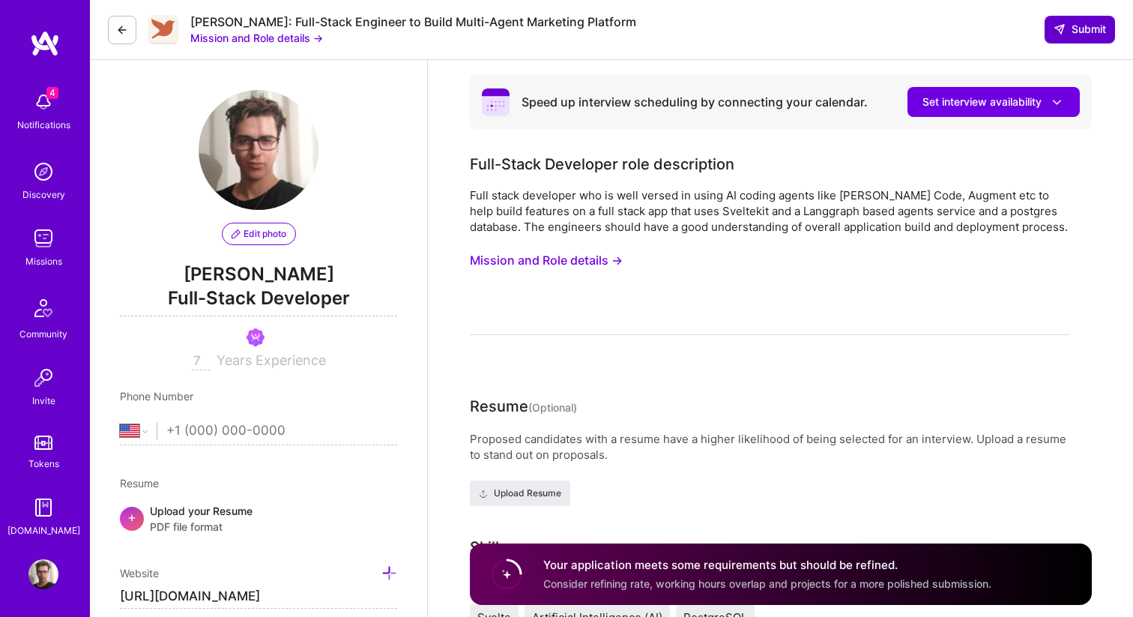
click at [1080, 30] on span "Submit" at bounding box center [1080, 29] width 52 height 15
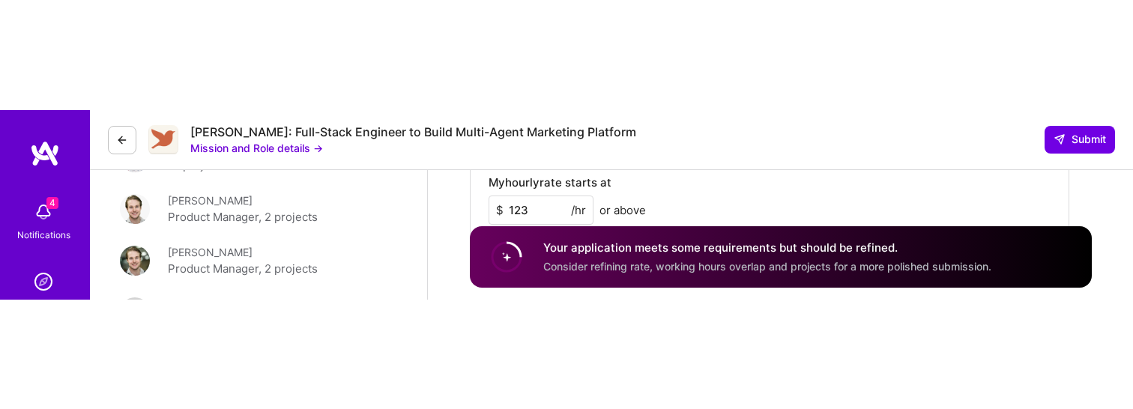
scroll to position [1538, 0]
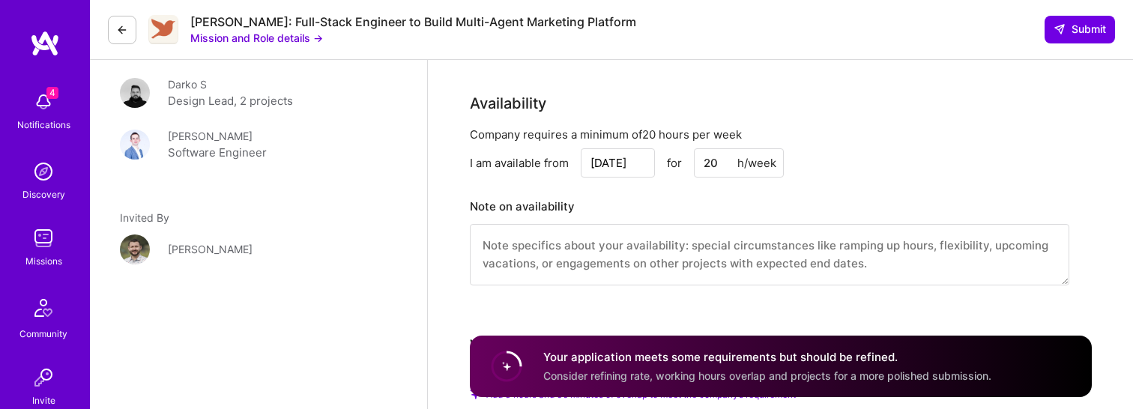
scroll to position [1449, 0]
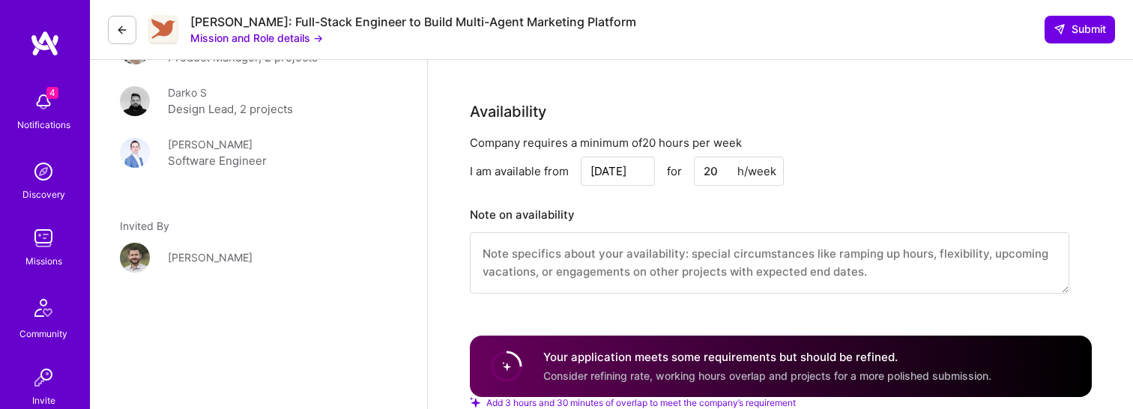
drag, startPoint x: 723, startPoint y: 175, endPoint x: 688, endPoint y: 175, distance: 35.2
click at [688, 175] on div "Aug 28 for 20 h/week" at bounding box center [682, 171] width 203 height 29
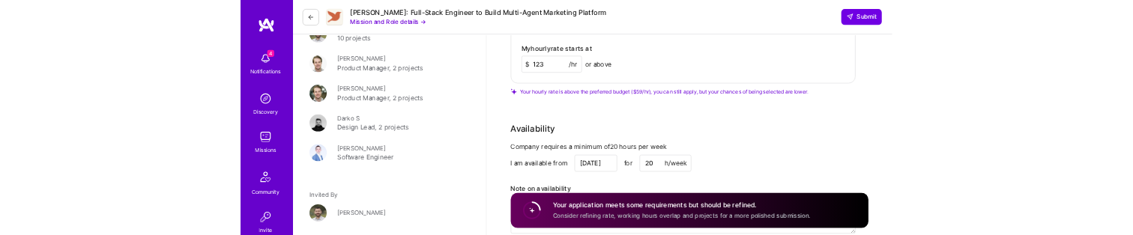
scroll to position [1335, 0]
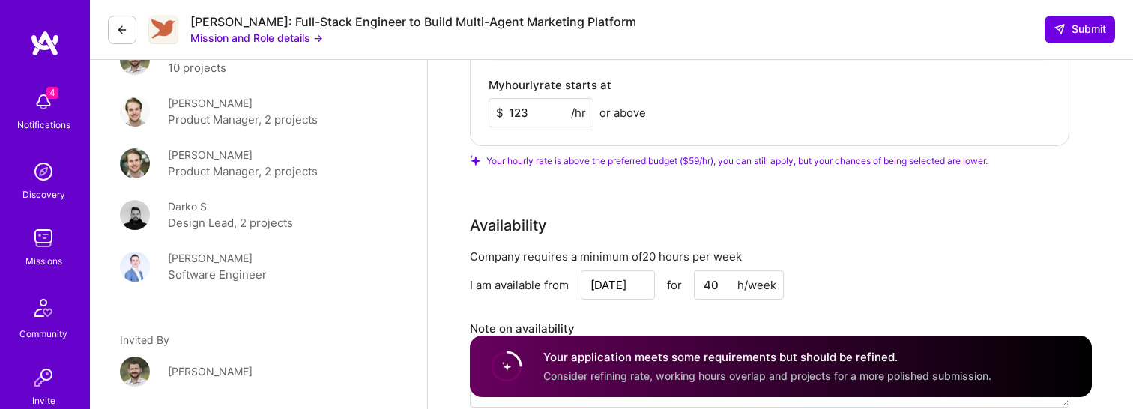
type input "40"
click at [730, 209] on div "Rate Your rate should reflect your skills, experience, role requirements, and m…" at bounding box center [781, 120] width 622 height 718
click at [1068, 20] on button "Submit" at bounding box center [1080, 29] width 70 height 27
drag, startPoint x: 417, startPoint y: 408, endPoint x: 408, endPoint y: 279, distance: 130.0
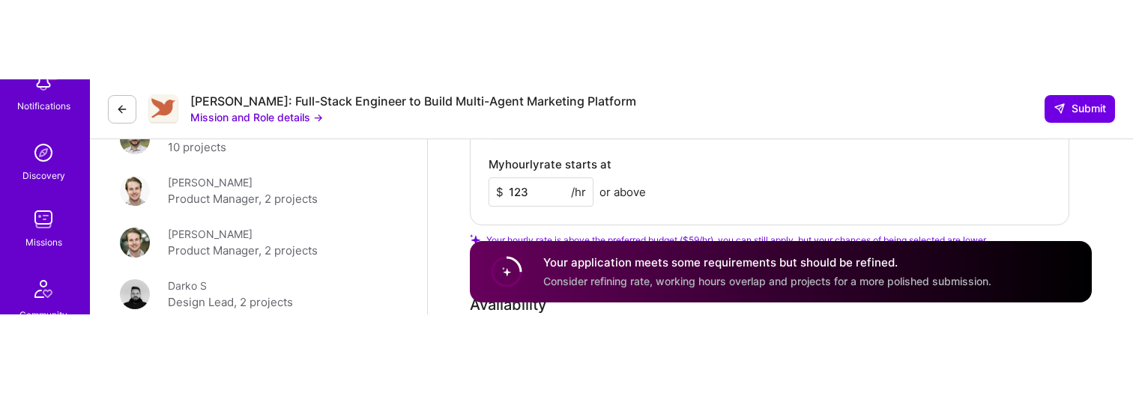
scroll to position [100, 0]
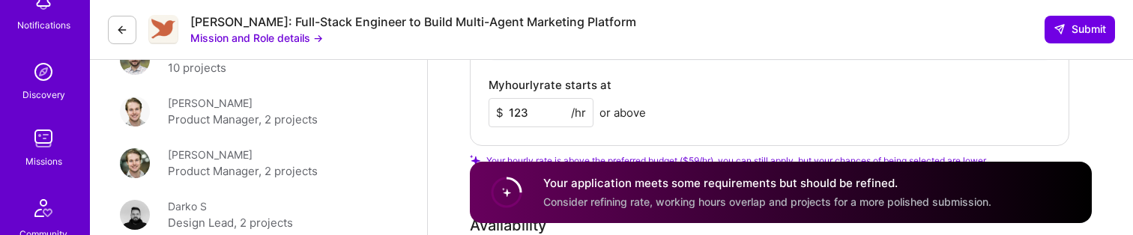
click at [45, 142] on img at bounding box center [43, 139] width 30 height 30
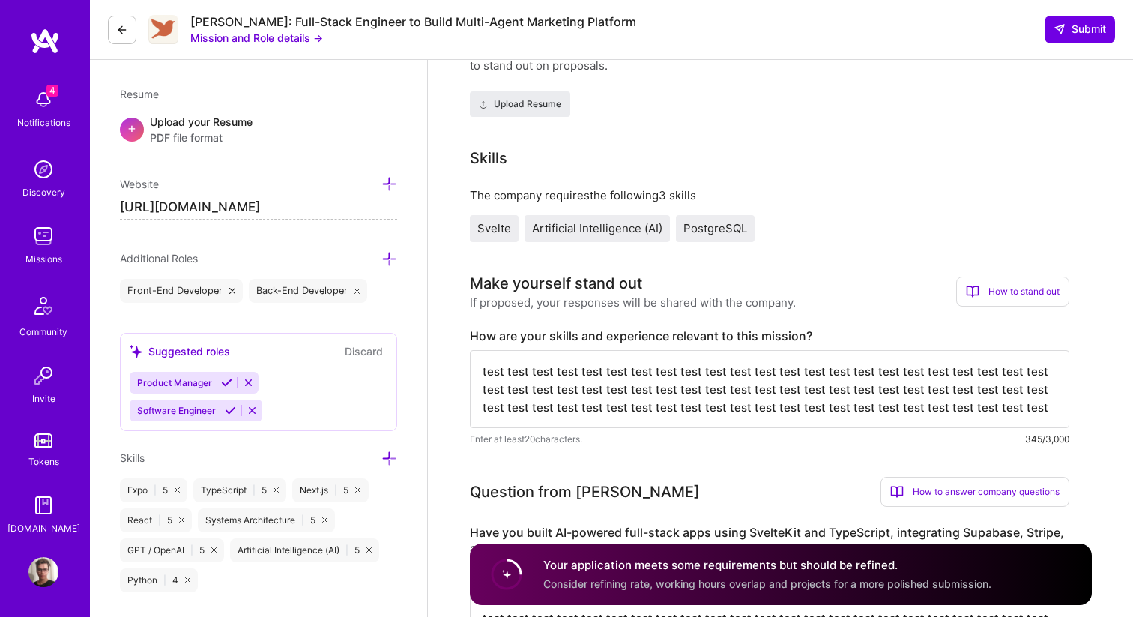
scroll to position [398, 0]
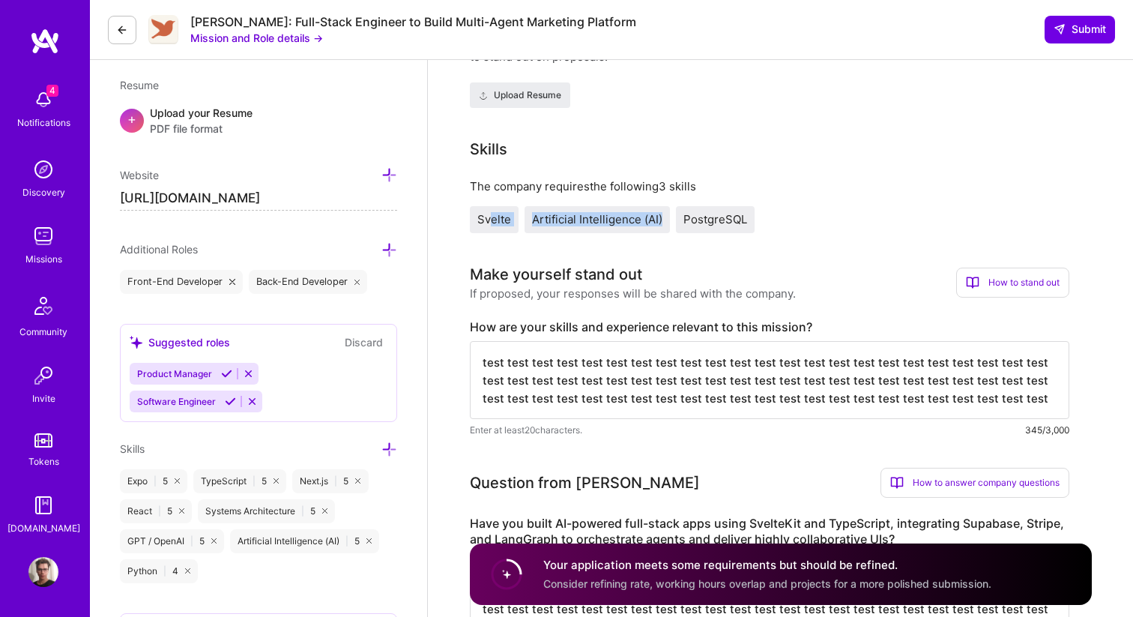
drag, startPoint x: 639, startPoint y: 213, endPoint x: 489, endPoint y: 222, distance: 150.9
click at [489, 222] on div "Svelte Artificial Intelligence (AI) PostgreSQL" at bounding box center [770, 219] width 600 height 27
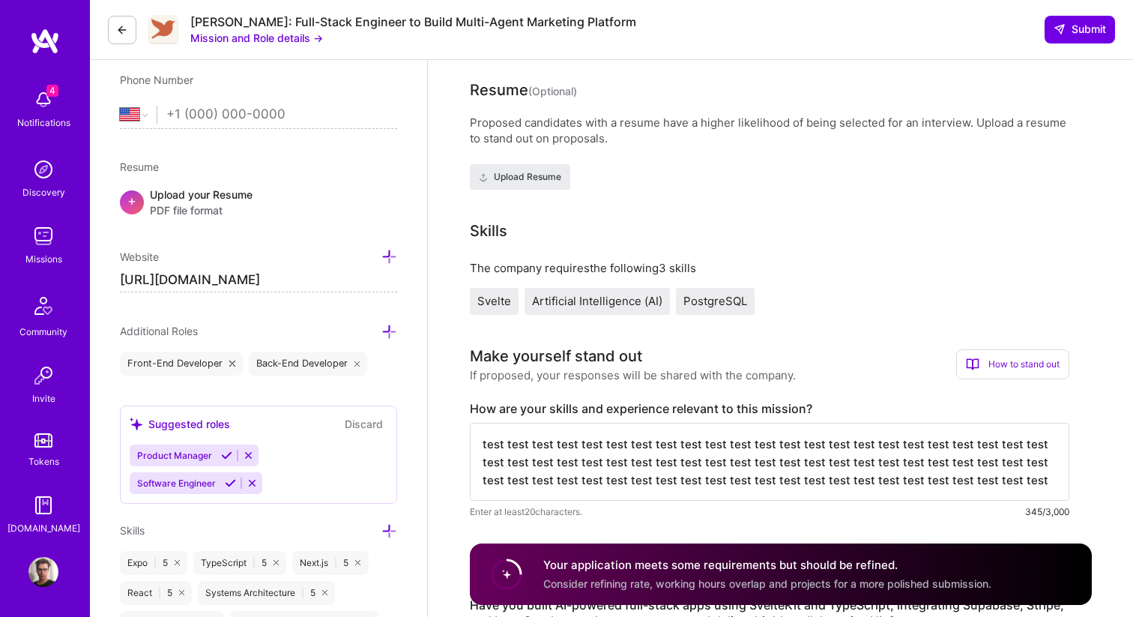
click at [520, 226] on div "Skills" at bounding box center [770, 231] width 600 height 22
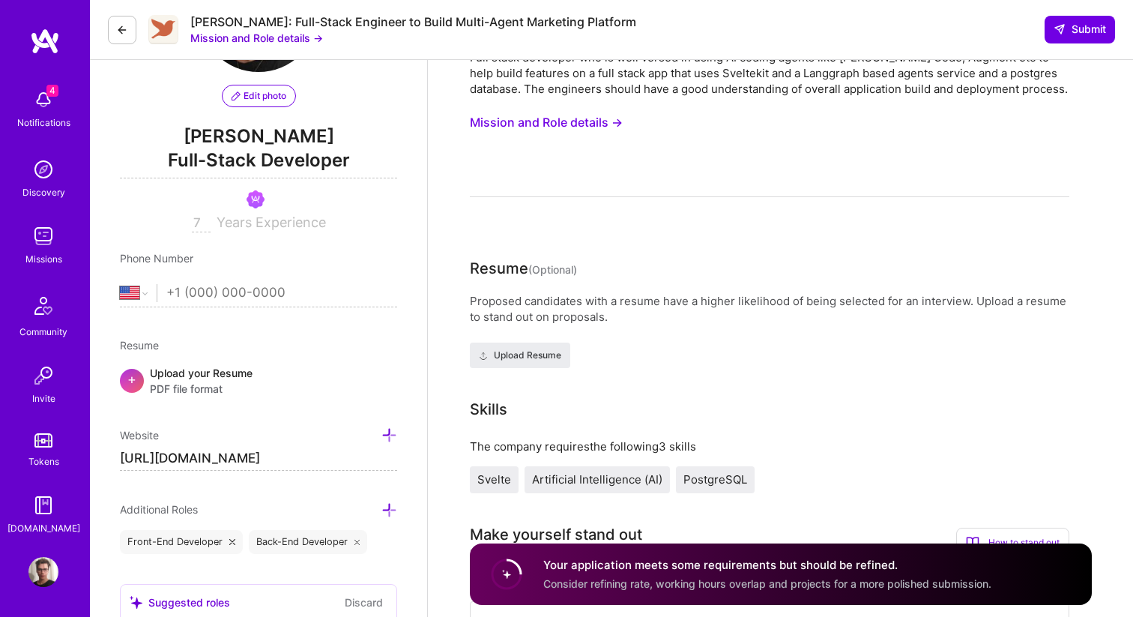
scroll to position [0, 0]
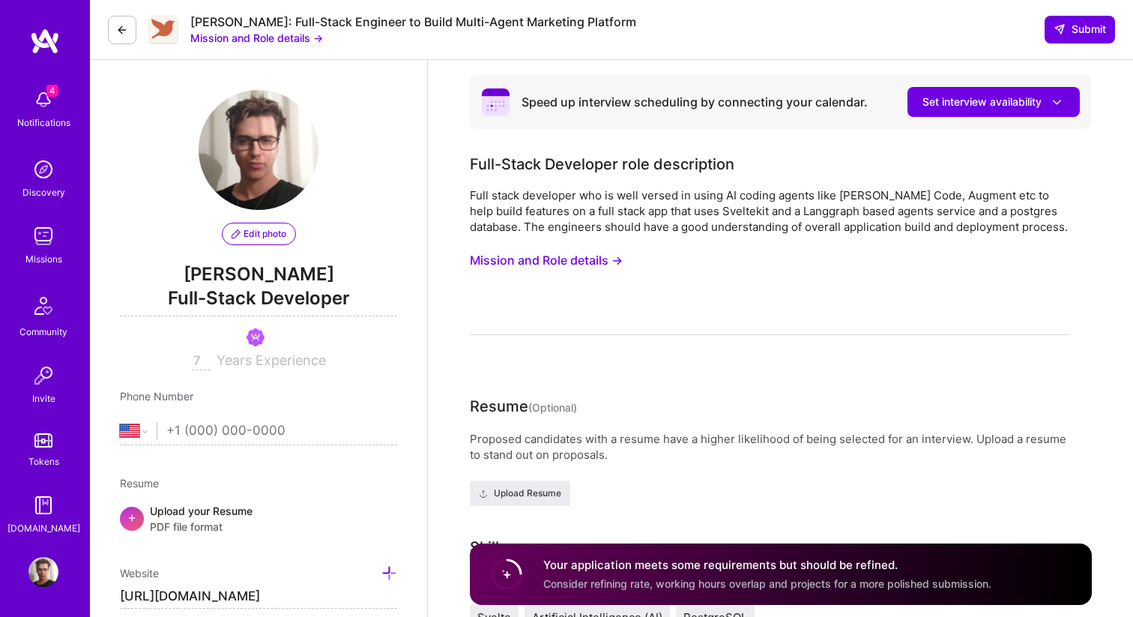
click at [531, 271] on button "Mission and Role details →" at bounding box center [546, 261] width 153 height 28
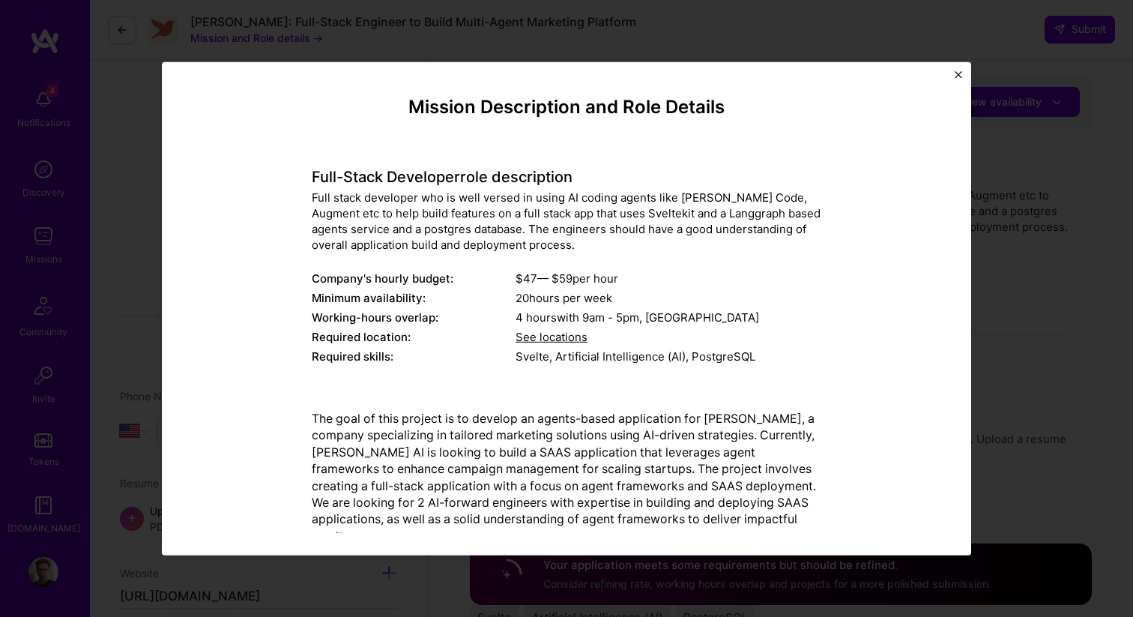
click at [990, 188] on div "Mission Description and Role Details Full-Stack Developer role description Full…" at bounding box center [566, 308] width 1133 height 617
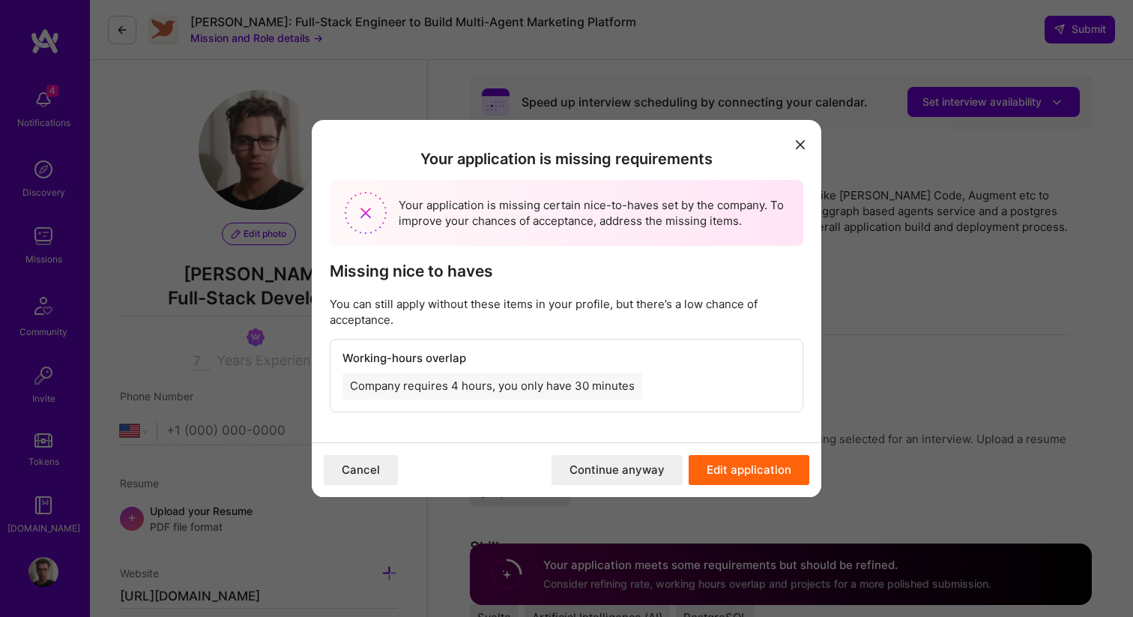
click at [797, 145] on icon "modal" at bounding box center [800, 144] width 9 height 9
click at [797, 142] on icon "modal" at bounding box center [800, 144] width 9 height 9
click at [803, 146] on icon "modal" at bounding box center [800, 144] width 9 height 9
click at [349, 468] on button "Cancel" at bounding box center [361, 470] width 74 height 30
click at [362, 471] on button "Cancel" at bounding box center [361, 470] width 74 height 30
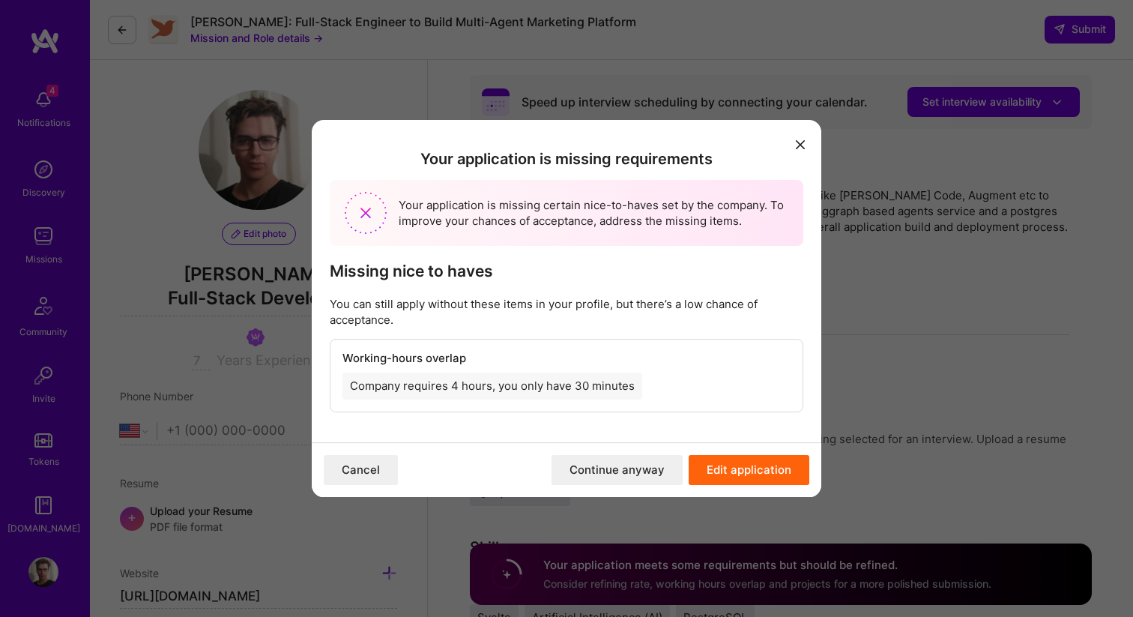
click at [360, 468] on button "Cancel" at bounding box center [361, 470] width 74 height 30
click at [388, 471] on button "Cancel" at bounding box center [361, 470] width 74 height 30
click at [425, 459] on div "Cancel Continue anyway Edit application" at bounding box center [567, 469] width 510 height 55
click at [375, 467] on button "Cancel" at bounding box center [361, 470] width 74 height 30
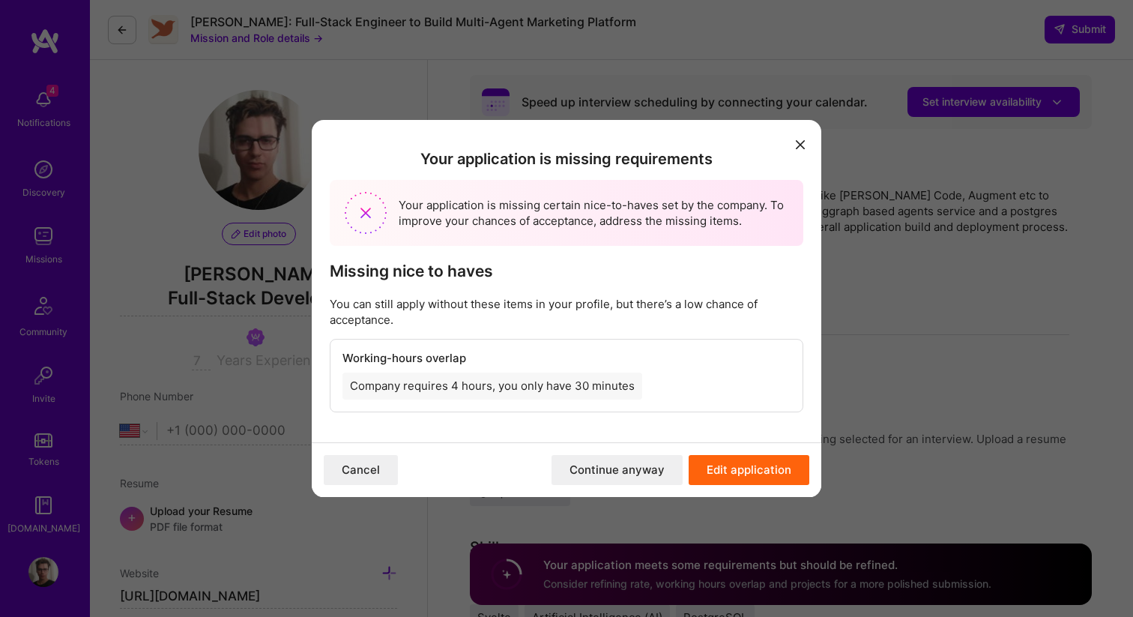
click at [802, 143] on icon "modal" at bounding box center [800, 144] width 9 height 9
click at [787, 143] on div "Your application is missing requirements Your application is missing certain ni…" at bounding box center [567, 281] width 510 height 323
click at [802, 143] on icon "modal" at bounding box center [800, 144] width 9 height 9
click at [803, 143] on icon "modal" at bounding box center [800, 144] width 9 height 9
click at [348, 471] on button "Cancel" at bounding box center [361, 470] width 74 height 30
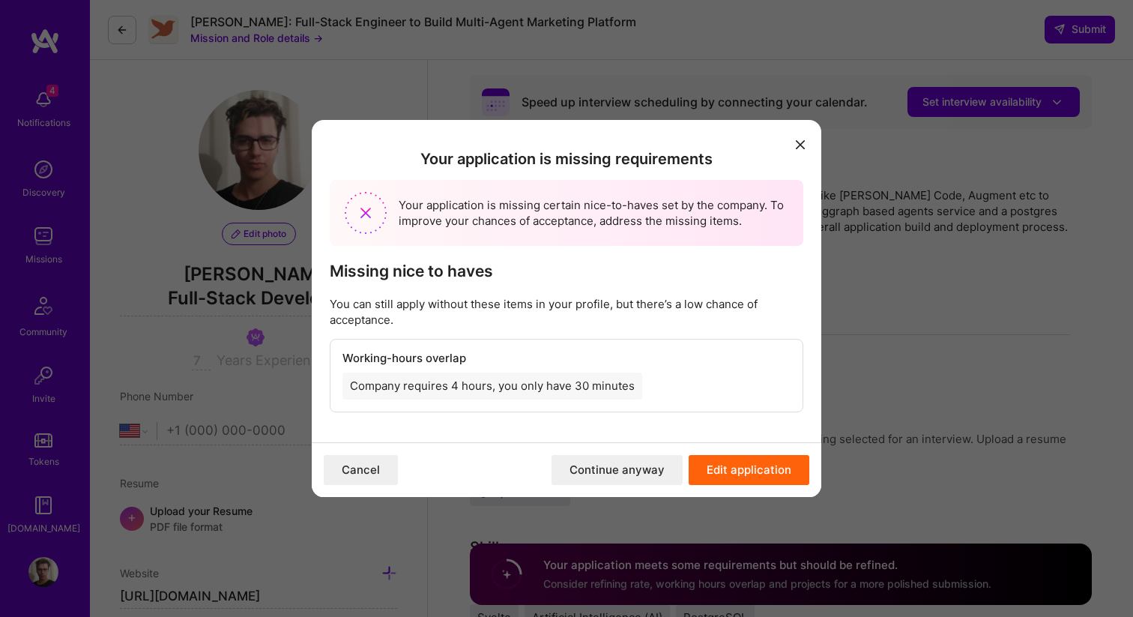
click at [374, 471] on button "Cancel" at bounding box center [361, 470] width 74 height 30
click at [388, 471] on button "Cancel" at bounding box center [361, 470] width 74 height 30
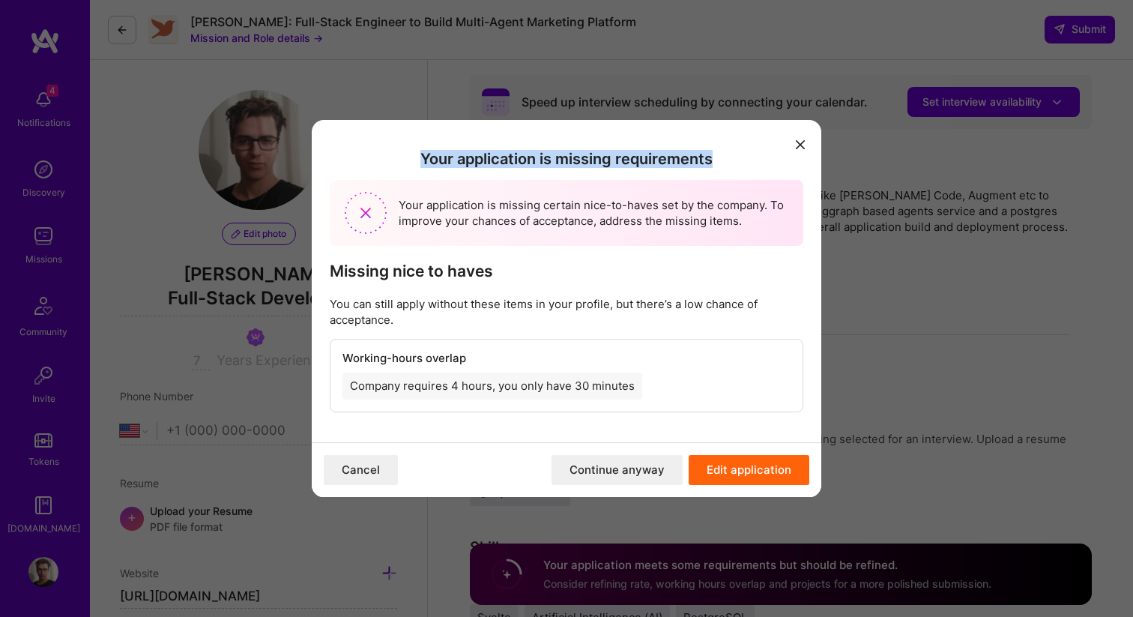
drag, startPoint x: 739, startPoint y: 157, endPoint x: 360, endPoint y: 157, distance: 378.5
click at [360, 157] on h2 "Your application is missing requirements" at bounding box center [567, 159] width 474 height 18
copy h2 "Your application is missing requirements"
click at [796, 137] on button "modal" at bounding box center [800, 144] width 18 height 25
click at [798, 141] on icon "modal" at bounding box center [800, 144] width 9 height 9
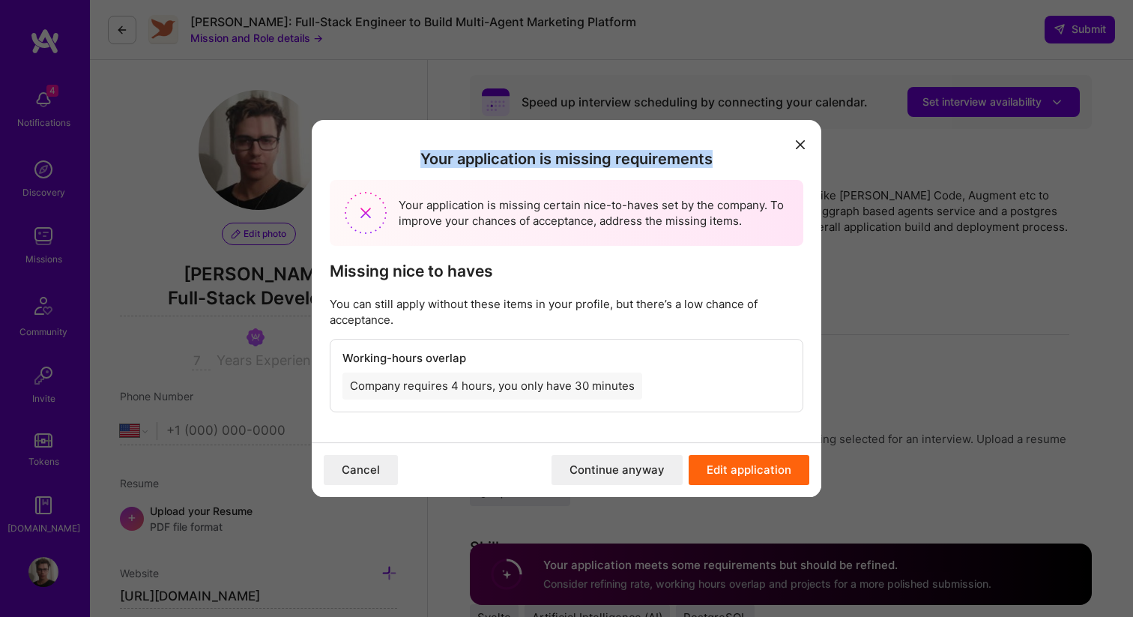
click at [798, 141] on icon "modal" at bounding box center [800, 144] width 9 height 9
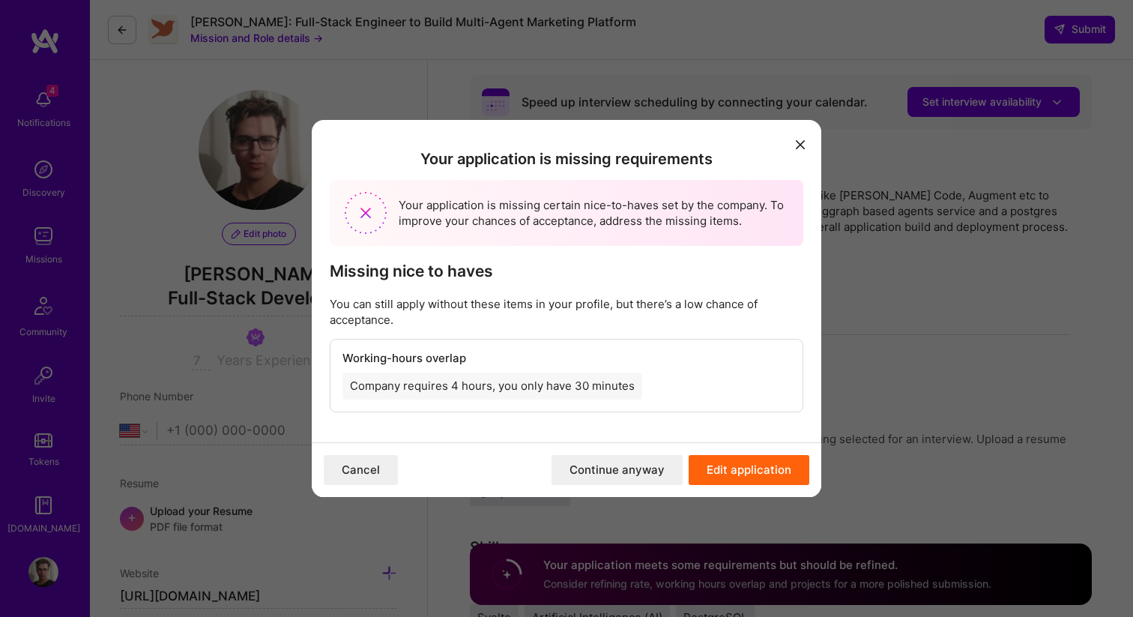
click at [877, 203] on div "Your application is missing requirements Your application is missing certain ni…" at bounding box center [566, 308] width 1133 height 617
click at [884, 211] on div "Your application is missing requirements Your application is missing certain ni…" at bounding box center [566, 308] width 1133 height 617
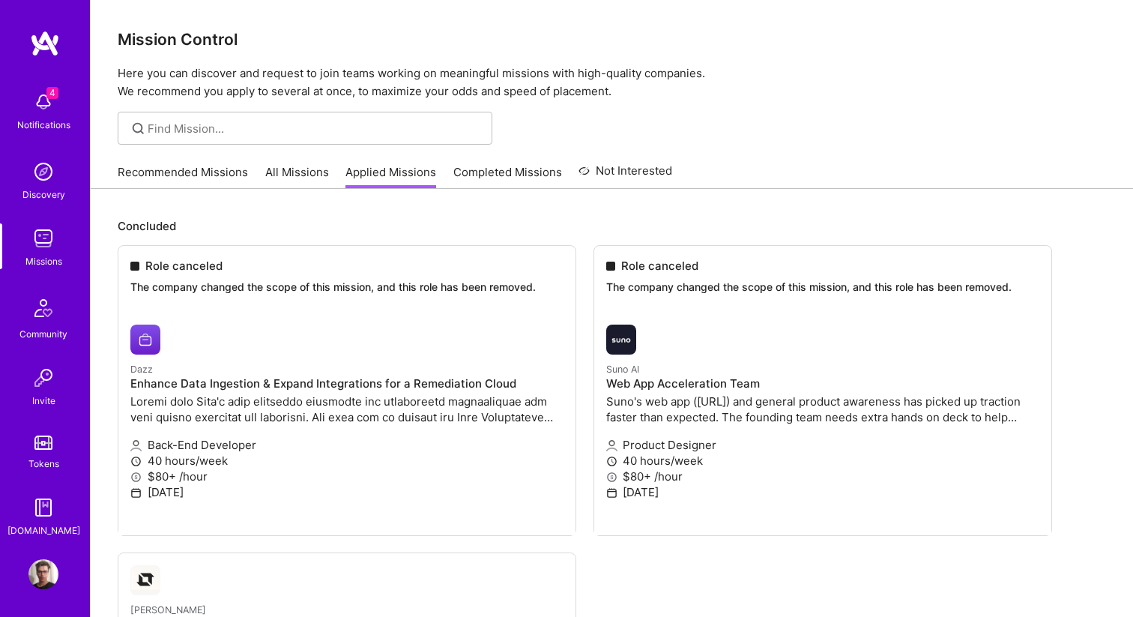
click at [48, 577] on img at bounding box center [43, 574] width 30 height 30
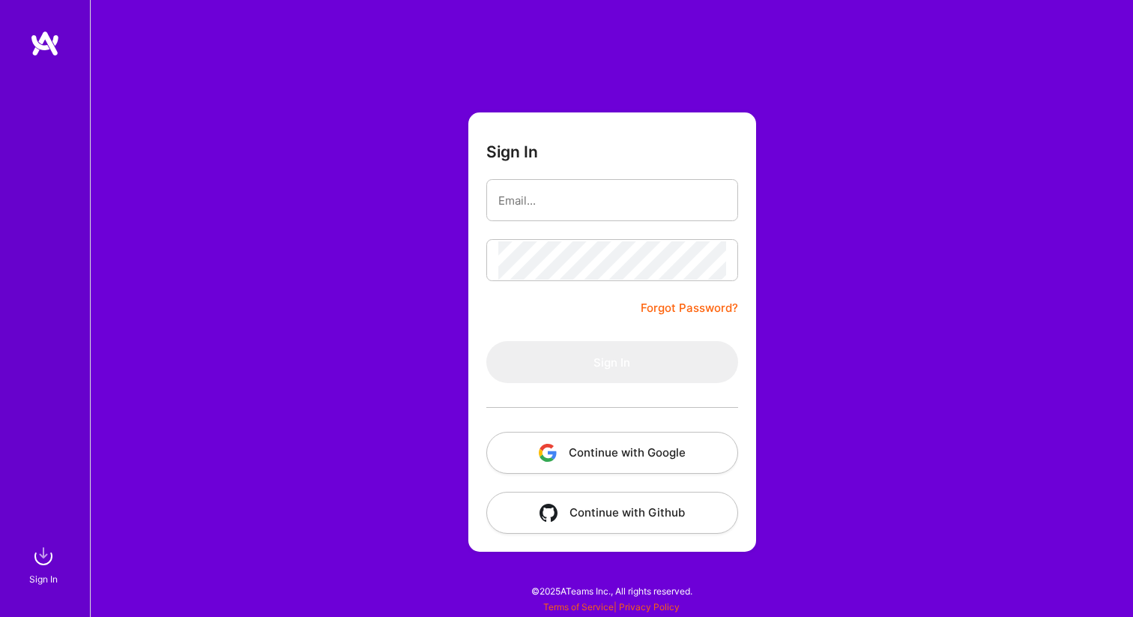
click at [607, 448] on button "Continue with Google" at bounding box center [612, 453] width 252 height 42
